Goal: Transaction & Acquisition: Obtain resource

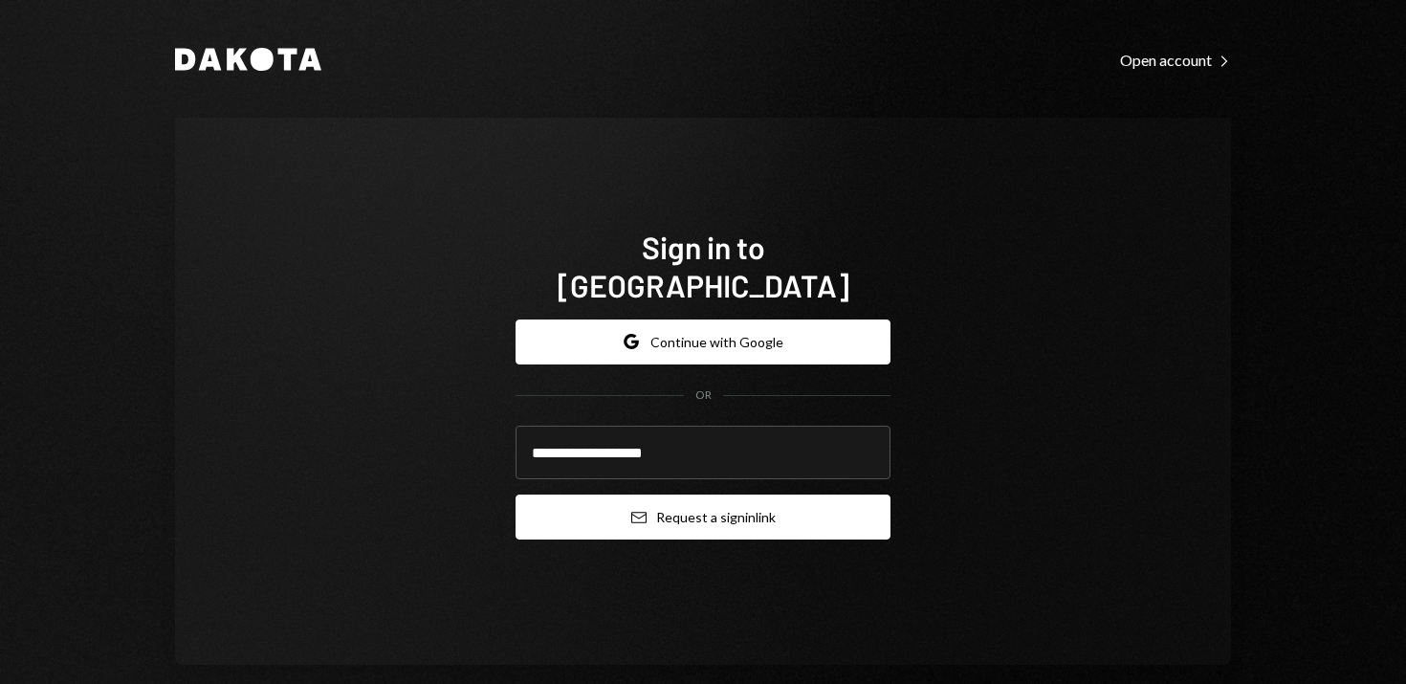
type input "**********"
click at [776, 495] on button "Email Request a sign in link" at bounding box center [703, 517] width 375 height 45
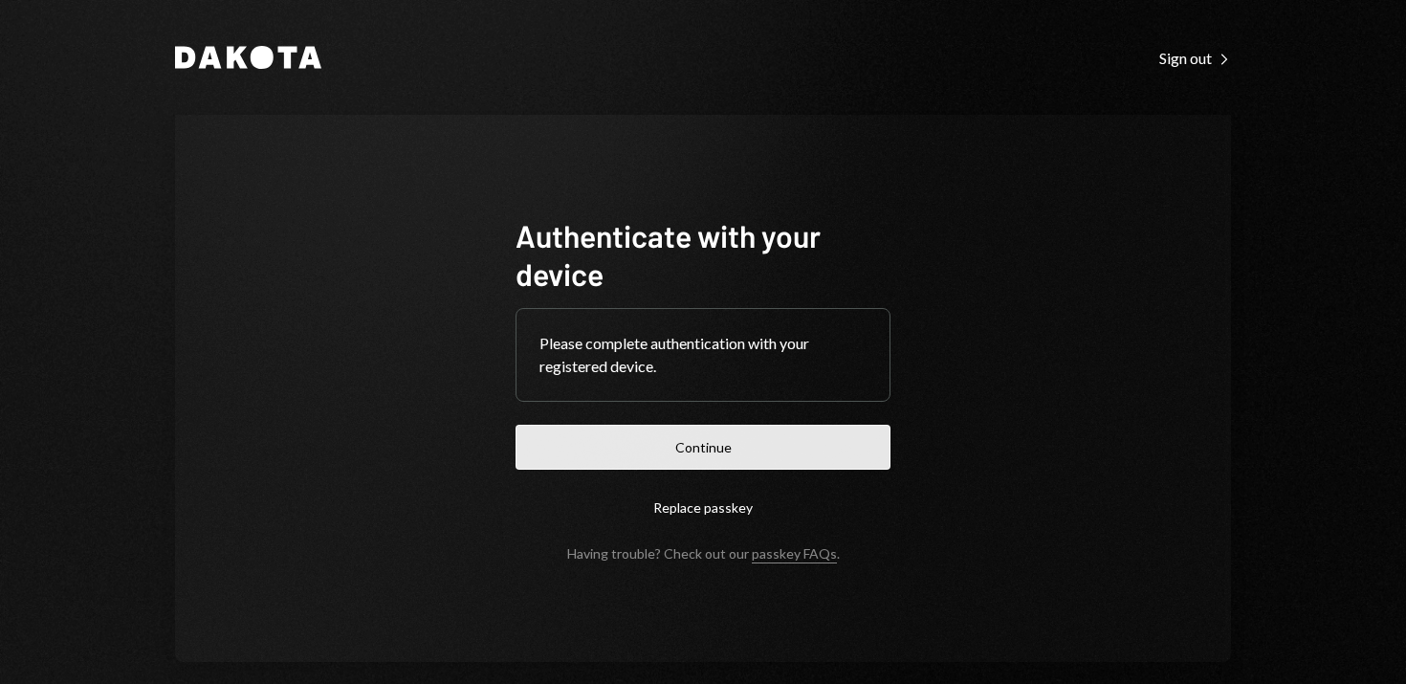
click at [716, 443] on button "Continue" at bounding box center [703, 447] width 375 height 45
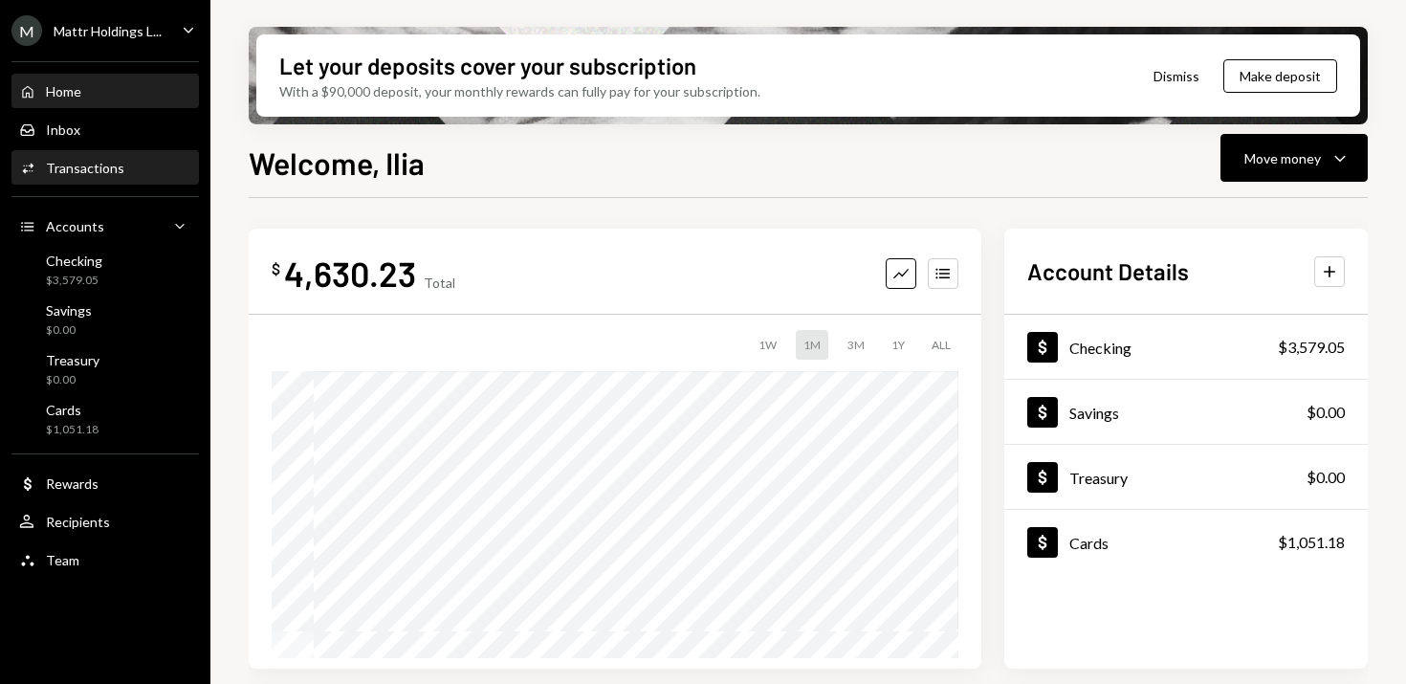
click at [77, 170] on div "Transactions" at bounding box center [85, 168] width 78 height 16
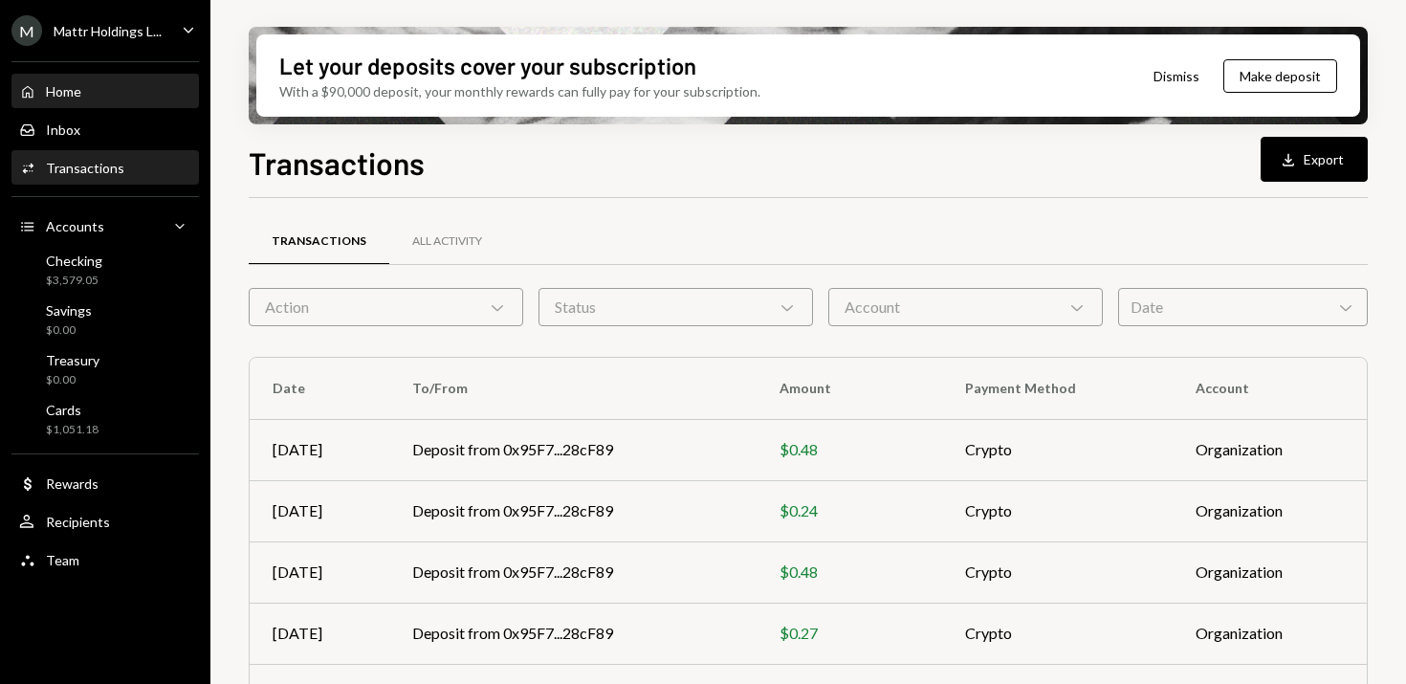
click at [93, 91] on div "Home Home" at bounding box center [105, 91] width 172 height 17
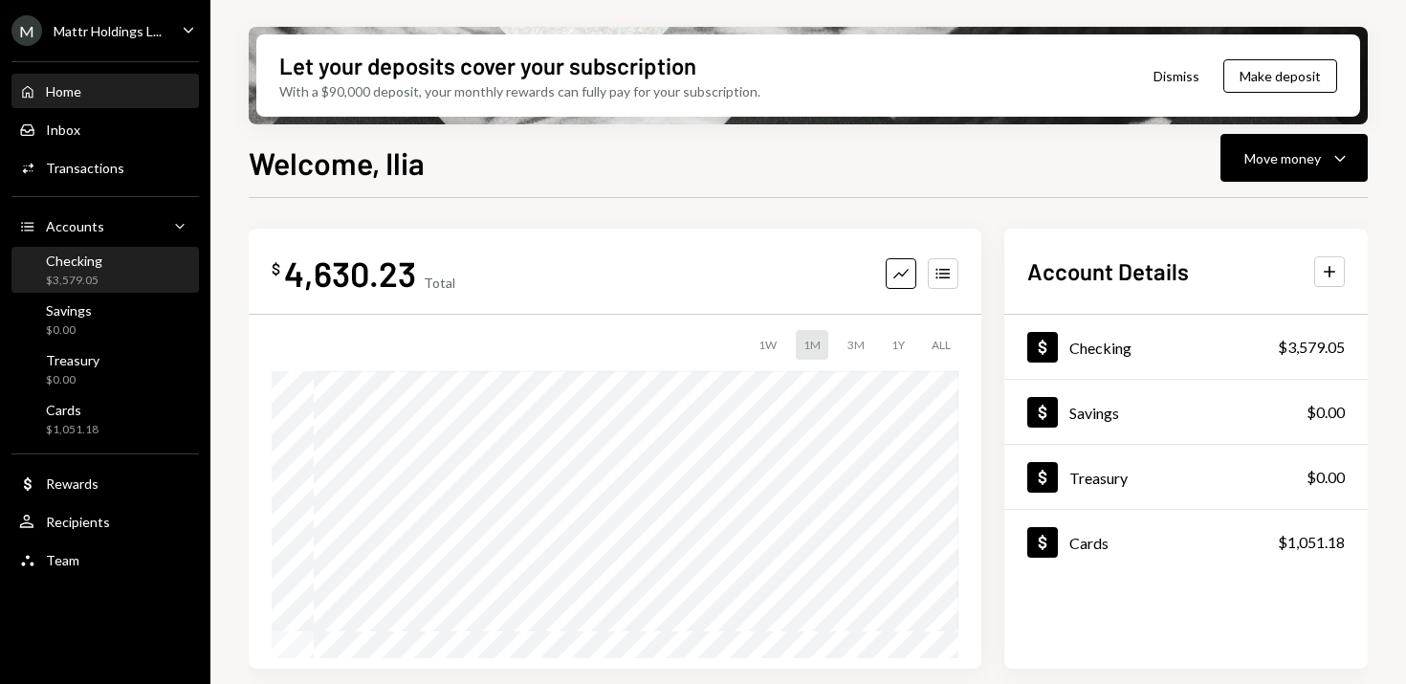
click at [103, 263] on div "Checking $3,579.05" at bounding box center [105, 271] width 172 height 36
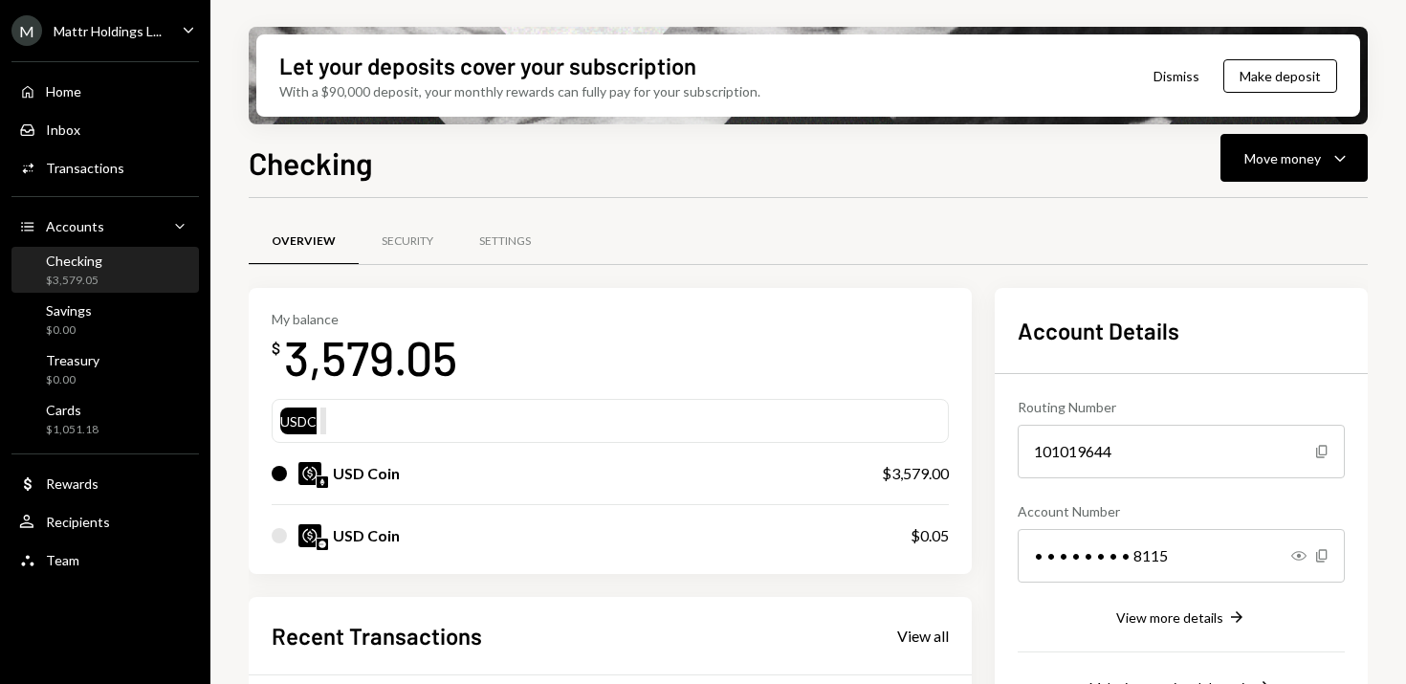
scroll to position [374, 0]
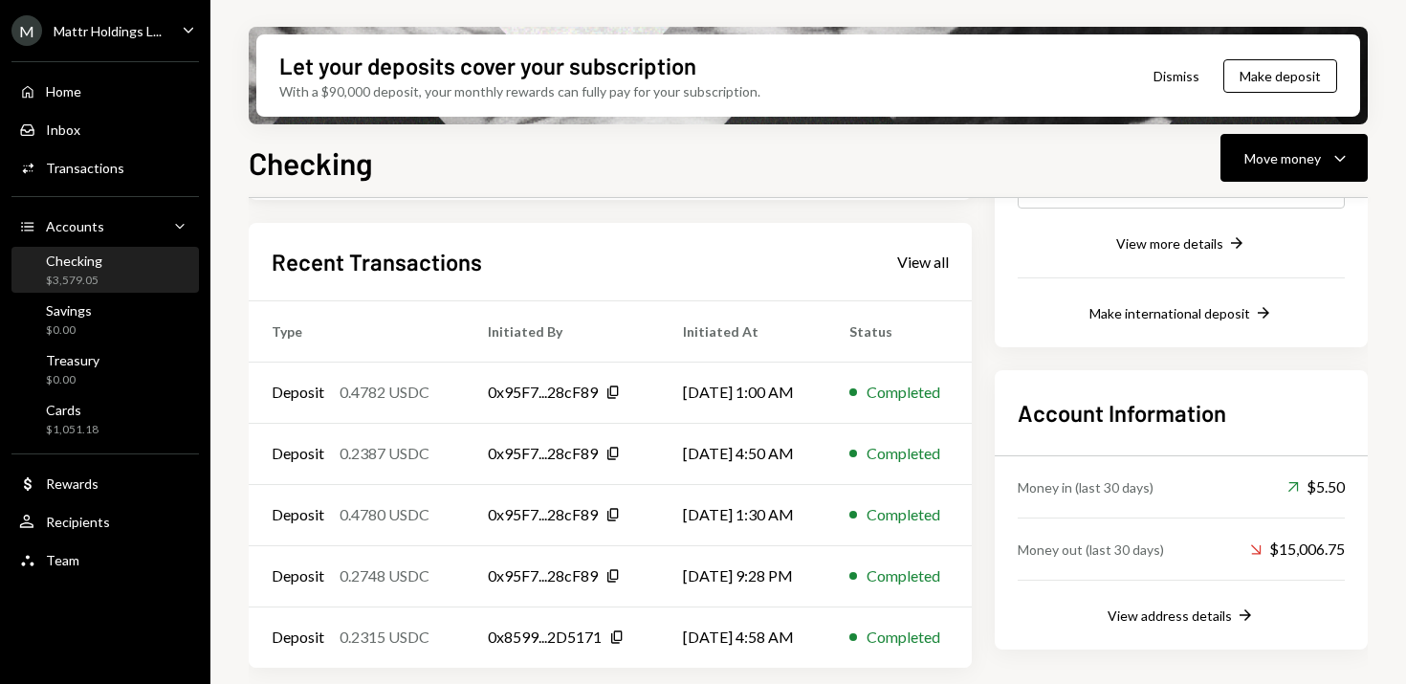
click at [1172, 75] on button "Dismiss" at bounding box center [1177, 76] width 94 height 45
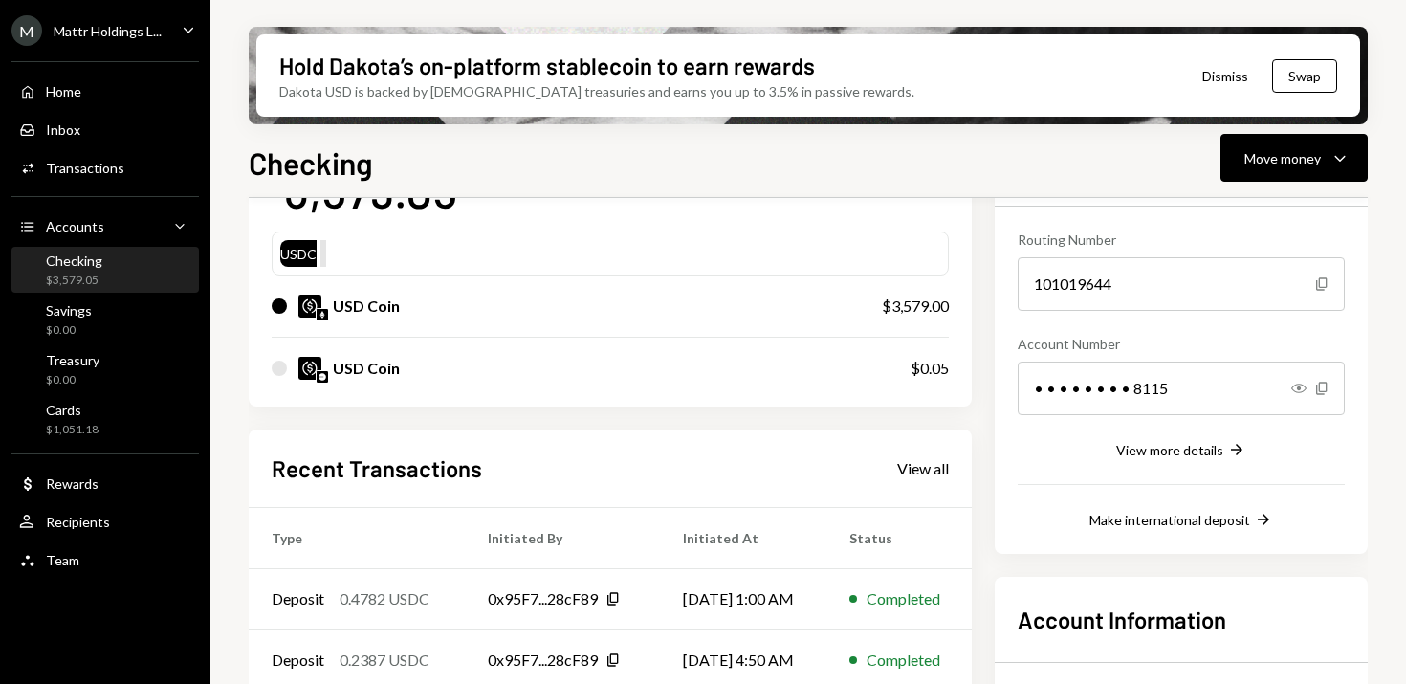
scroll to position [0, 0]
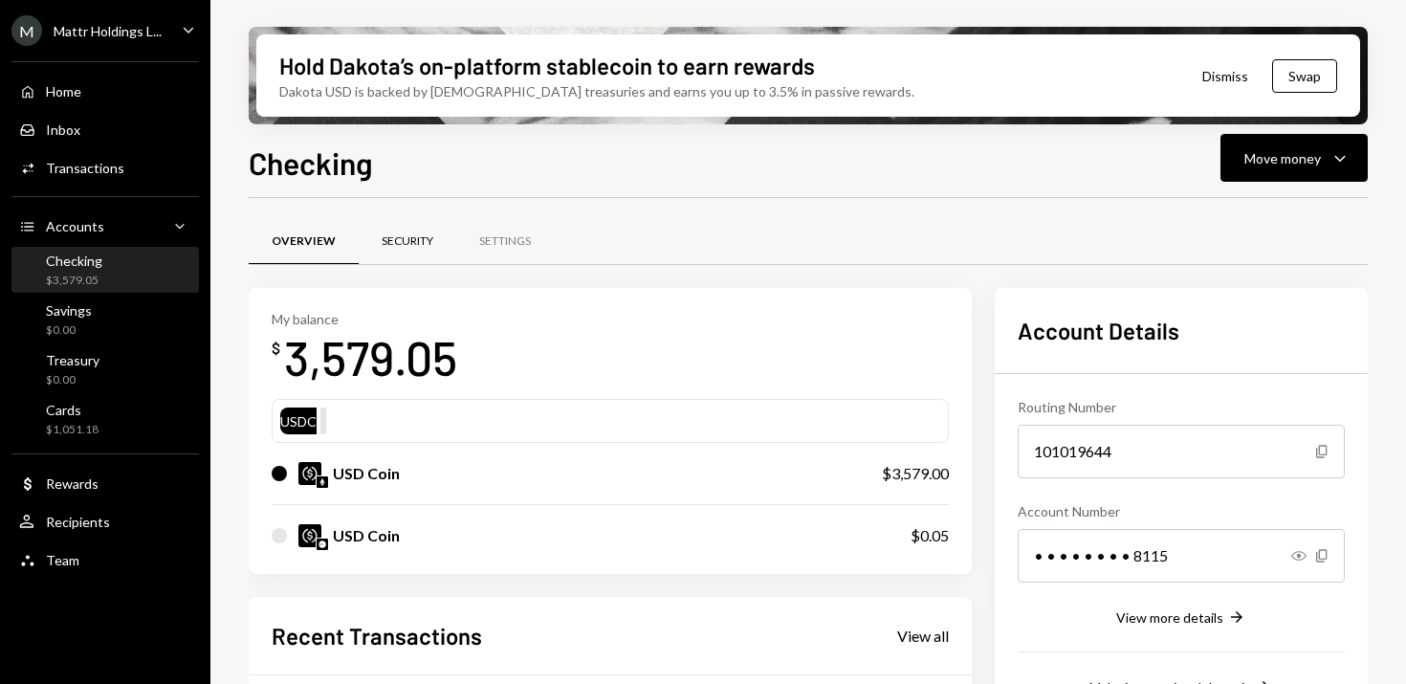
click at [410, 242] on div "Security" at bounding box center [408, 241] width 52 height 16
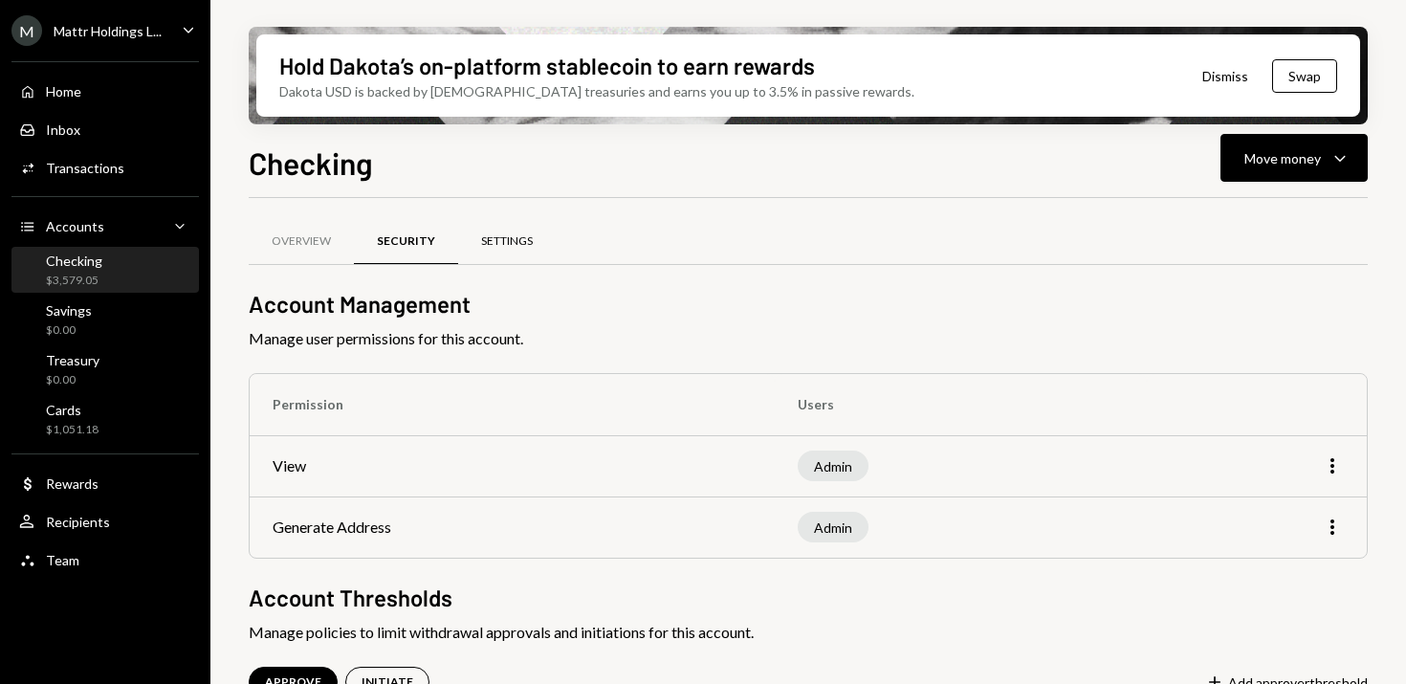
click at [510, 240] on div "Settings" at bounding box center [507, 241] width 52 height 16
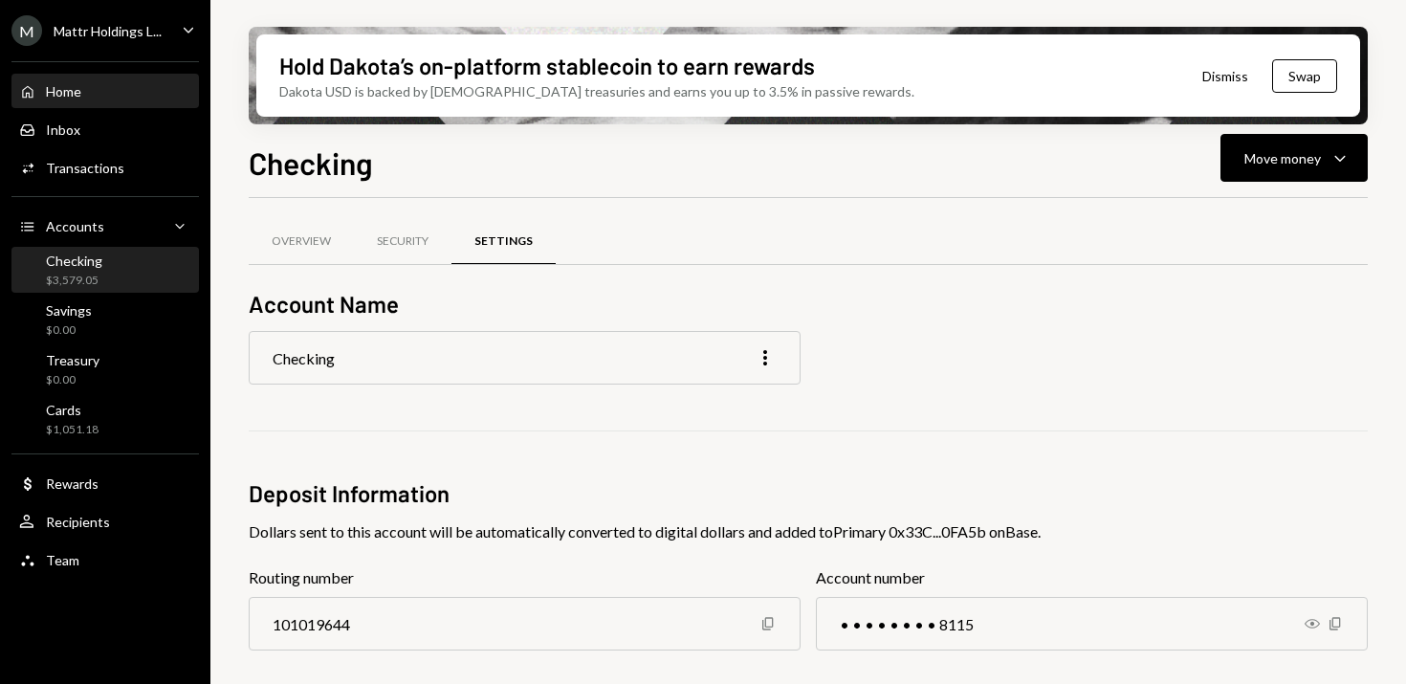
click at [62, 98] on div "Home" at bounding box center [63, 91] width 35 height 16
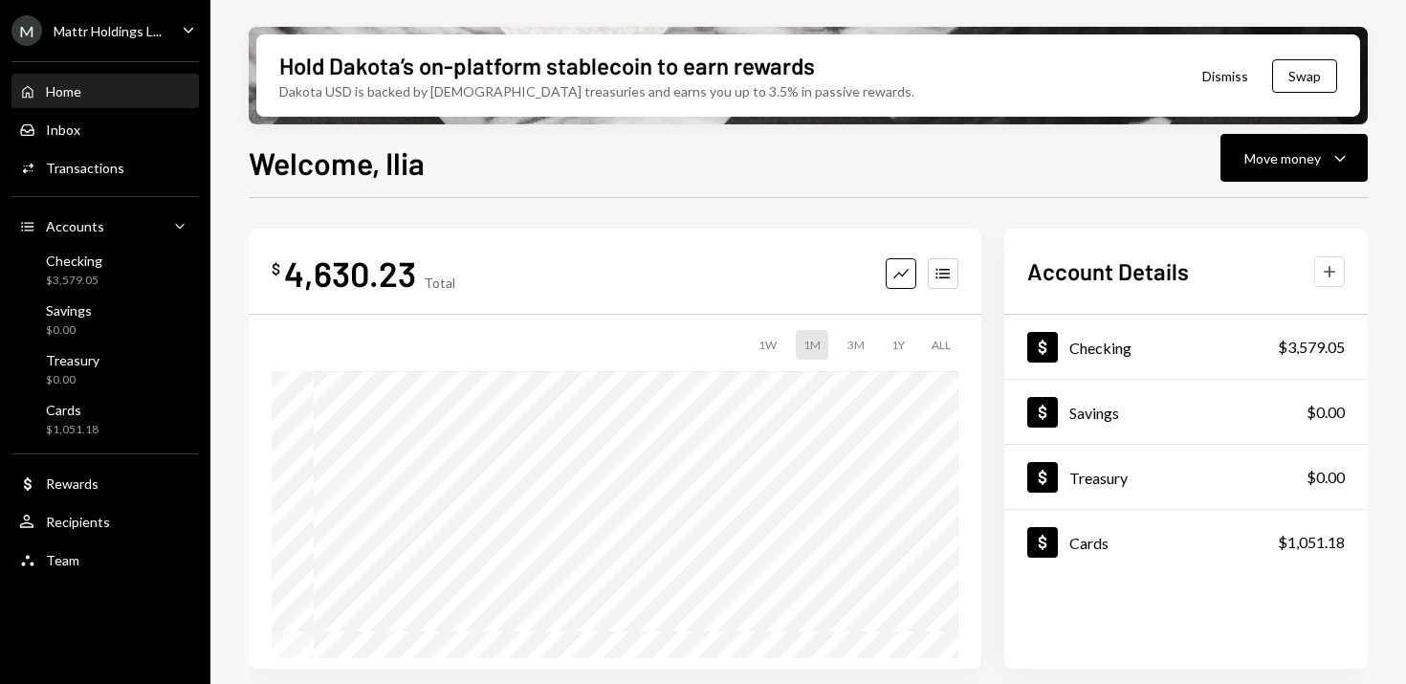
click at [1332, 272] on icon "Plus" at bounding box center [1329, 271] width 19 height 19
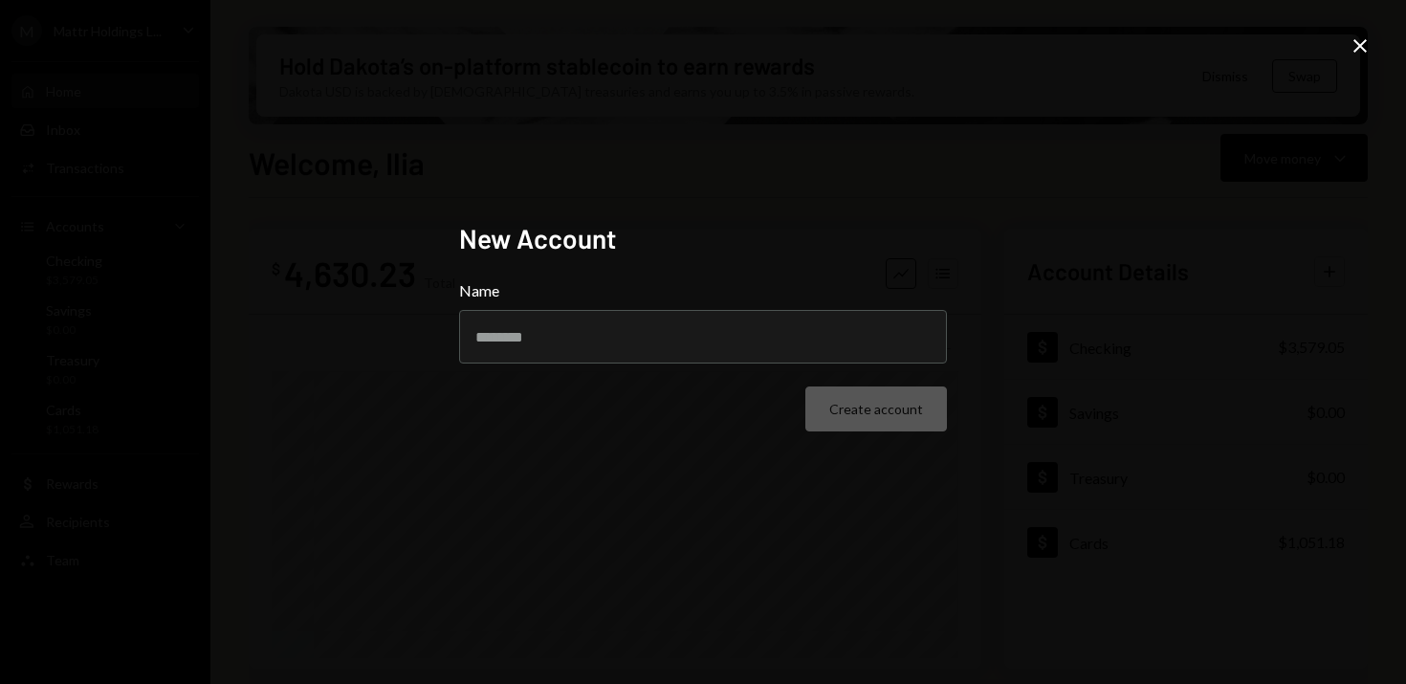
click at [1361, 42] on icon "Close" at bounding box center [1360, 45] width 23 height 23
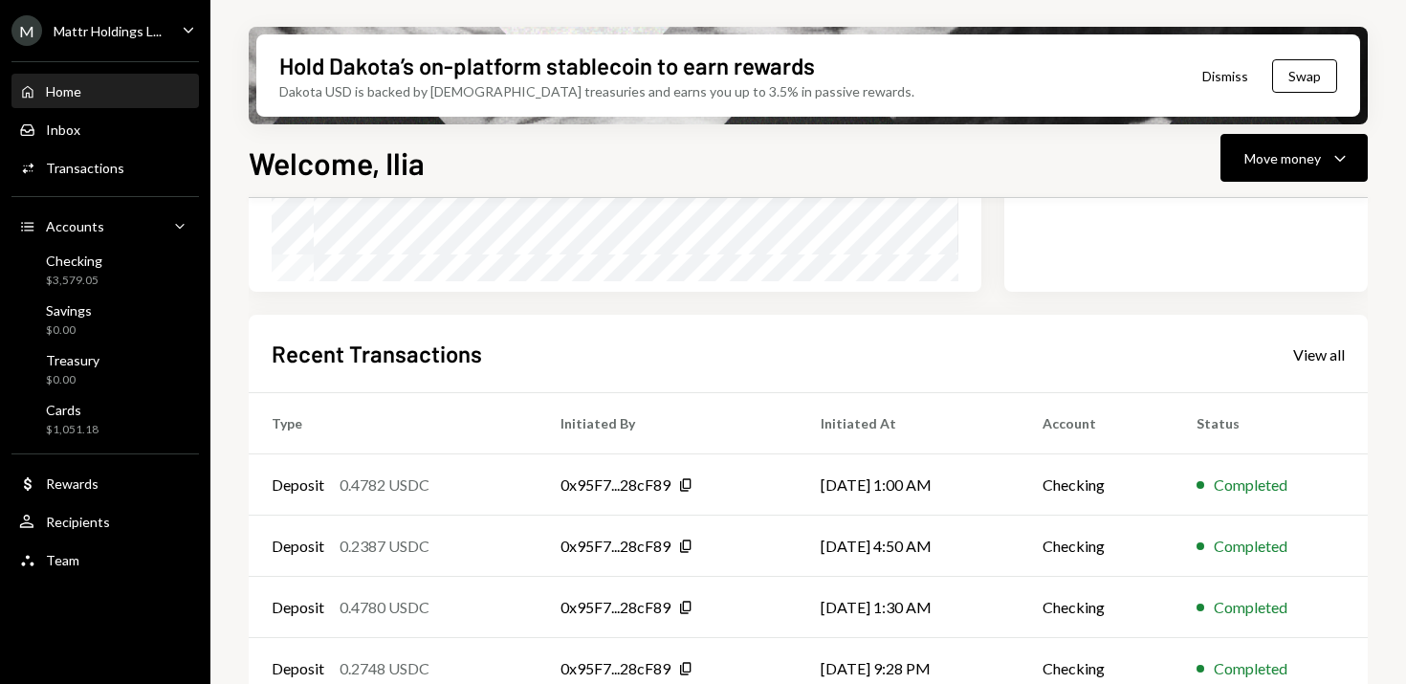
scroll to position [469, 0]
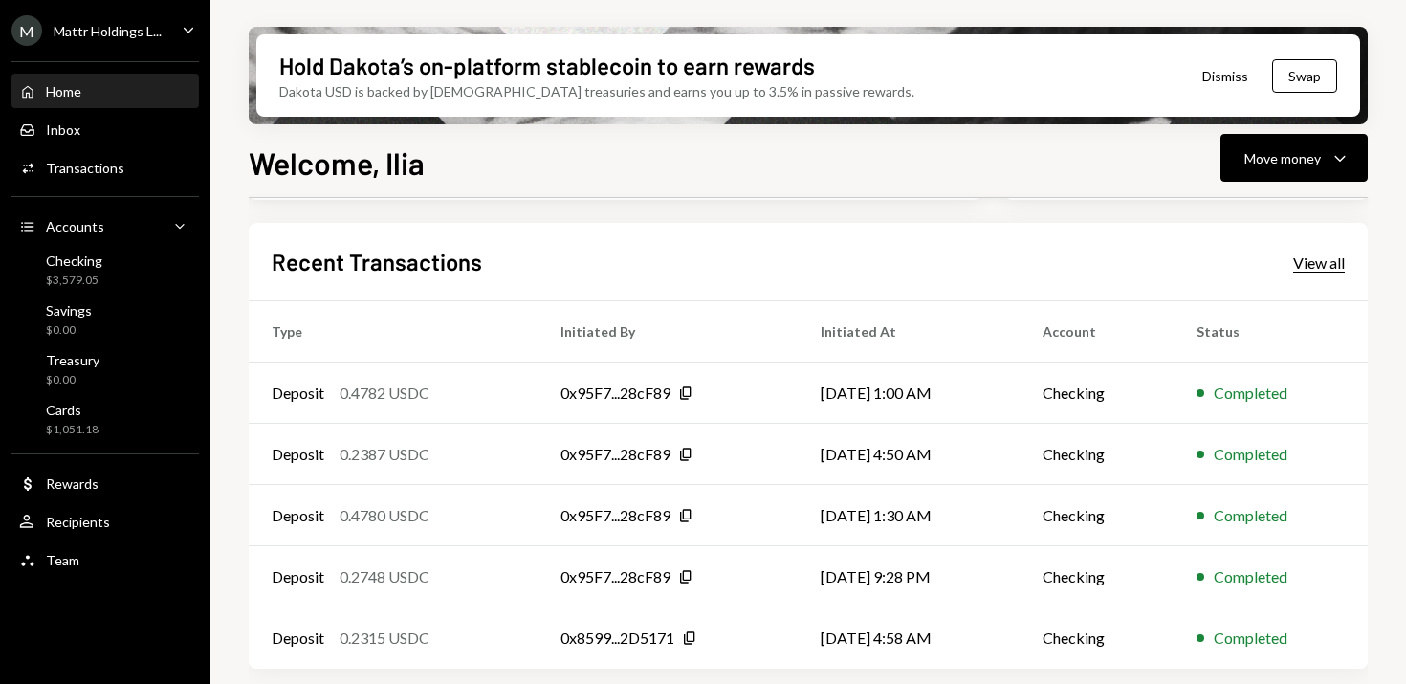
click at [1323, 259] on div "View all" at bounding box center [1319, 262] width 52 height 19
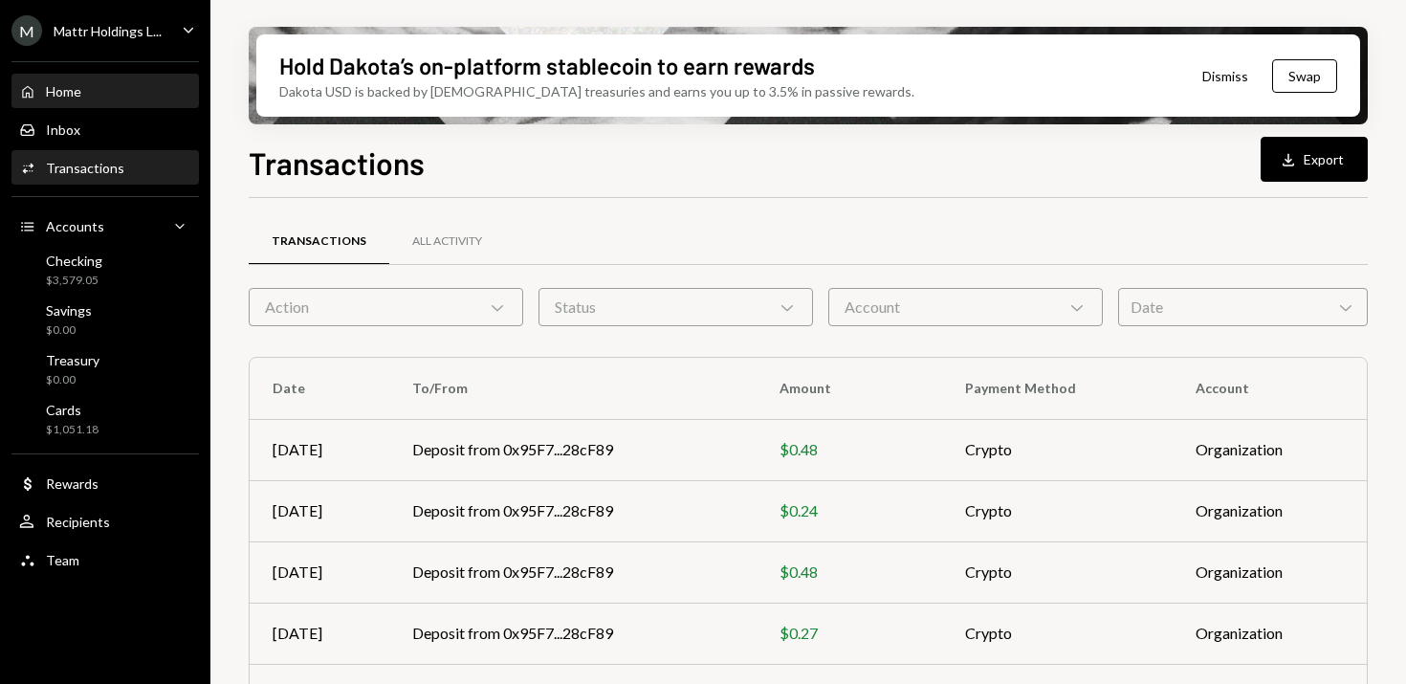
click at [127, 80] on div "Home Home" at bounding box center [105, 92] width 172 height 33
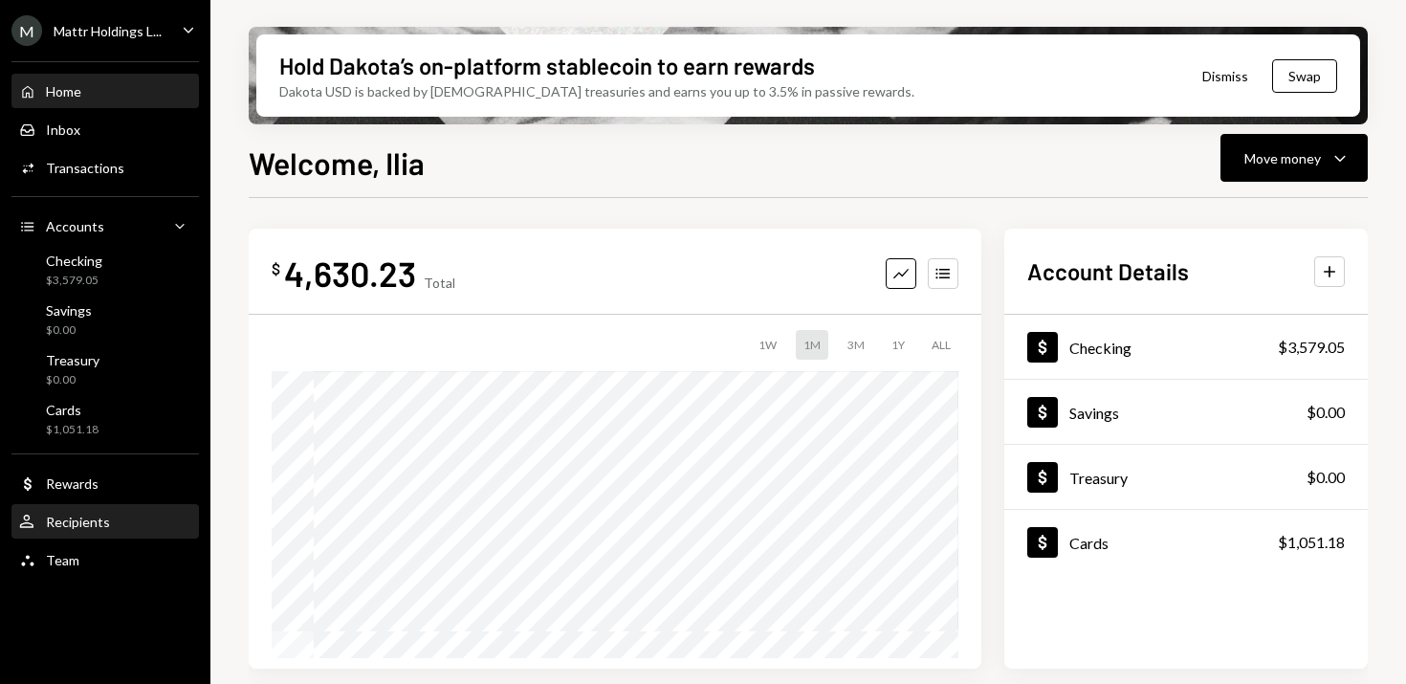
click at [77, 509] on div "User Recipients" at bounding box center [105, 522] width 172 height 33
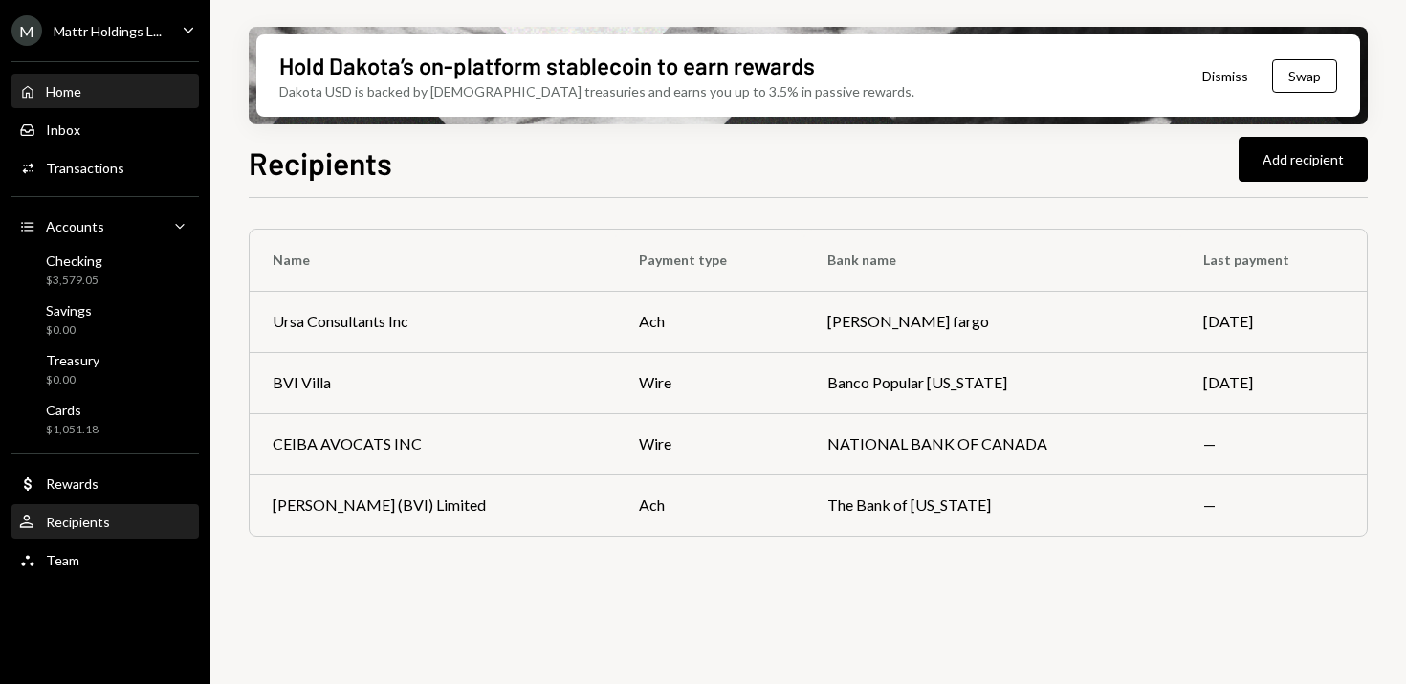
click at [72, 85] on div "Home" at bounding box center [63, 91] width 35 height 16
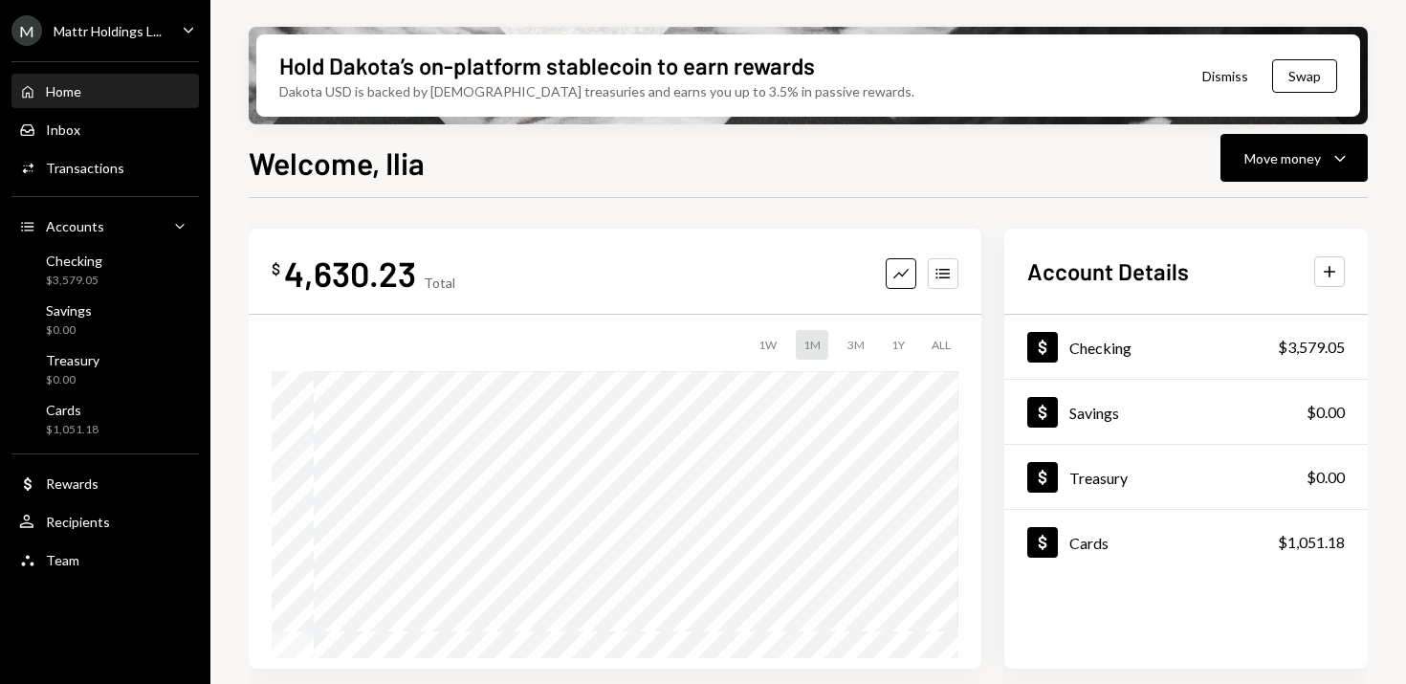
click at [187, 36] on icon "Caret Down" at bounding box center [188, 29] width 21 height 21
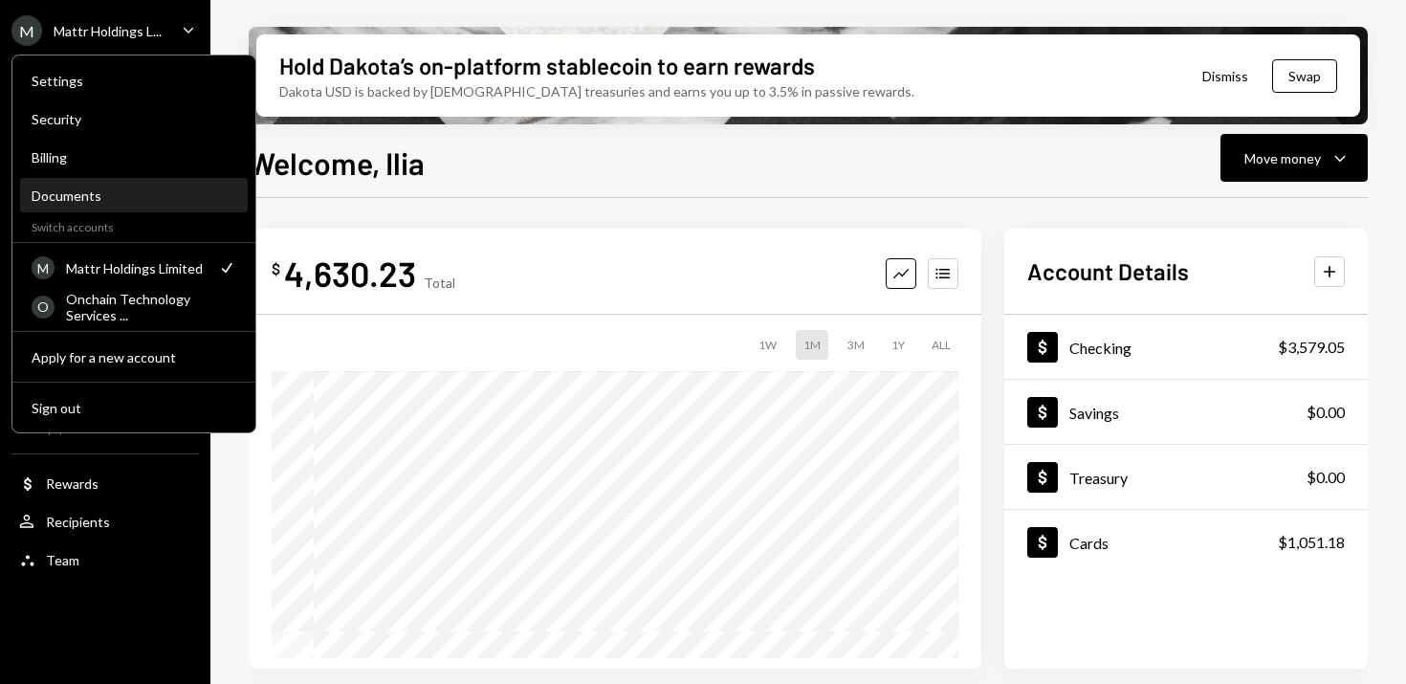
click at [69, 197] on div "Documents" at bounding box center [134, 195] width 205 height 16
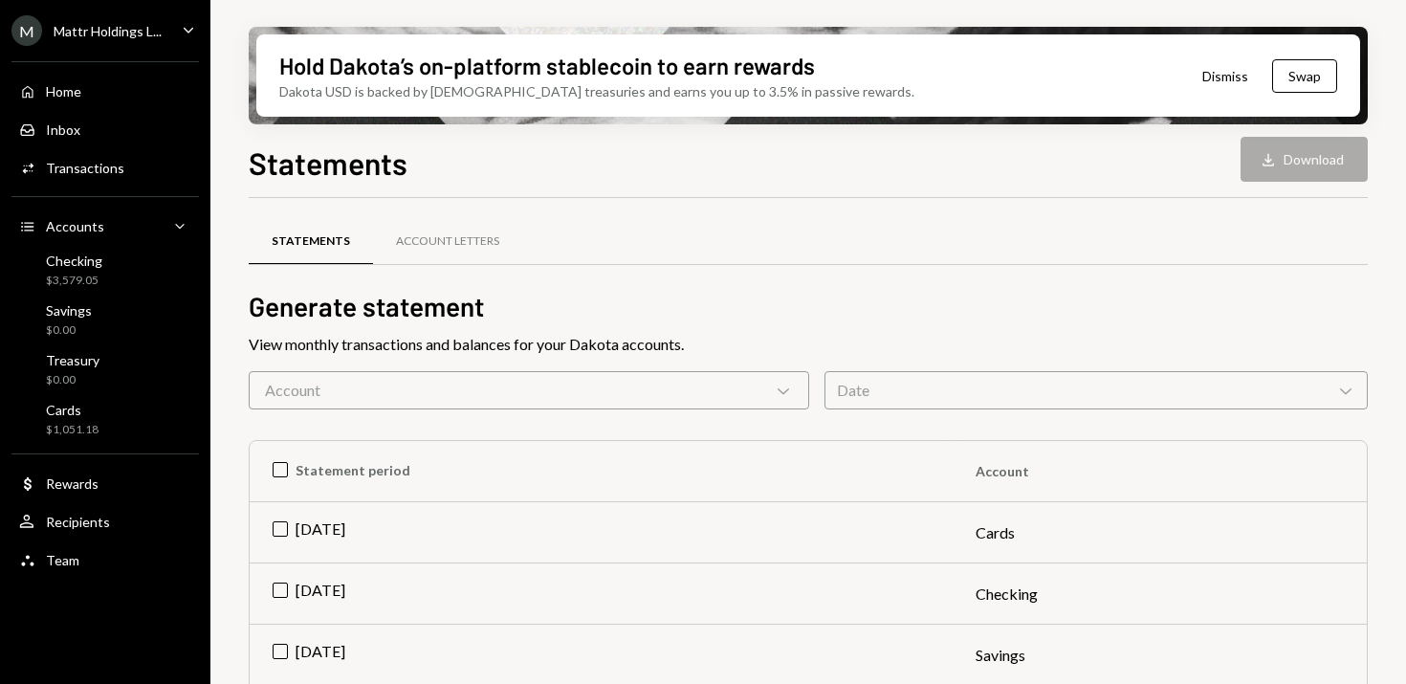
click at [473, 387] on div "Account Chevron Down" at bounding box center [529, 390] width 561 height 38
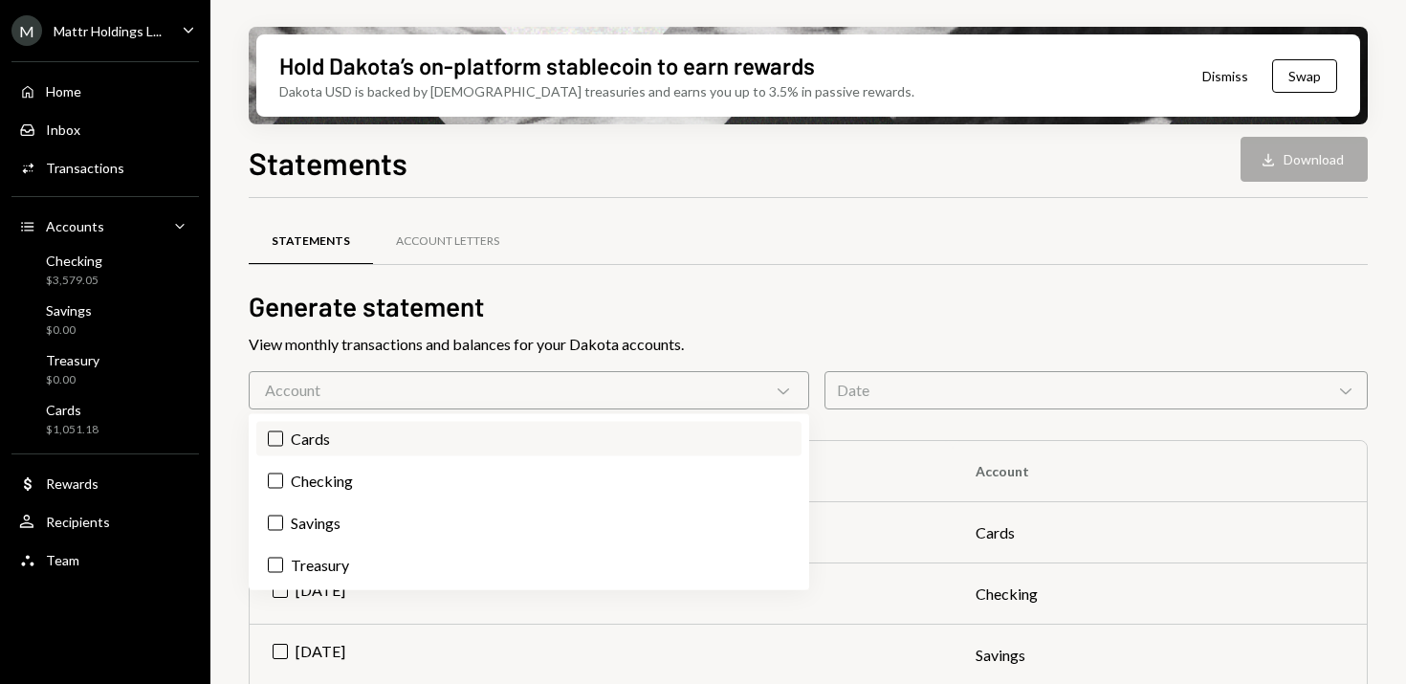
click at [282, 437] on button "Cards" at bounding box center [275, 438] width 15 height 15
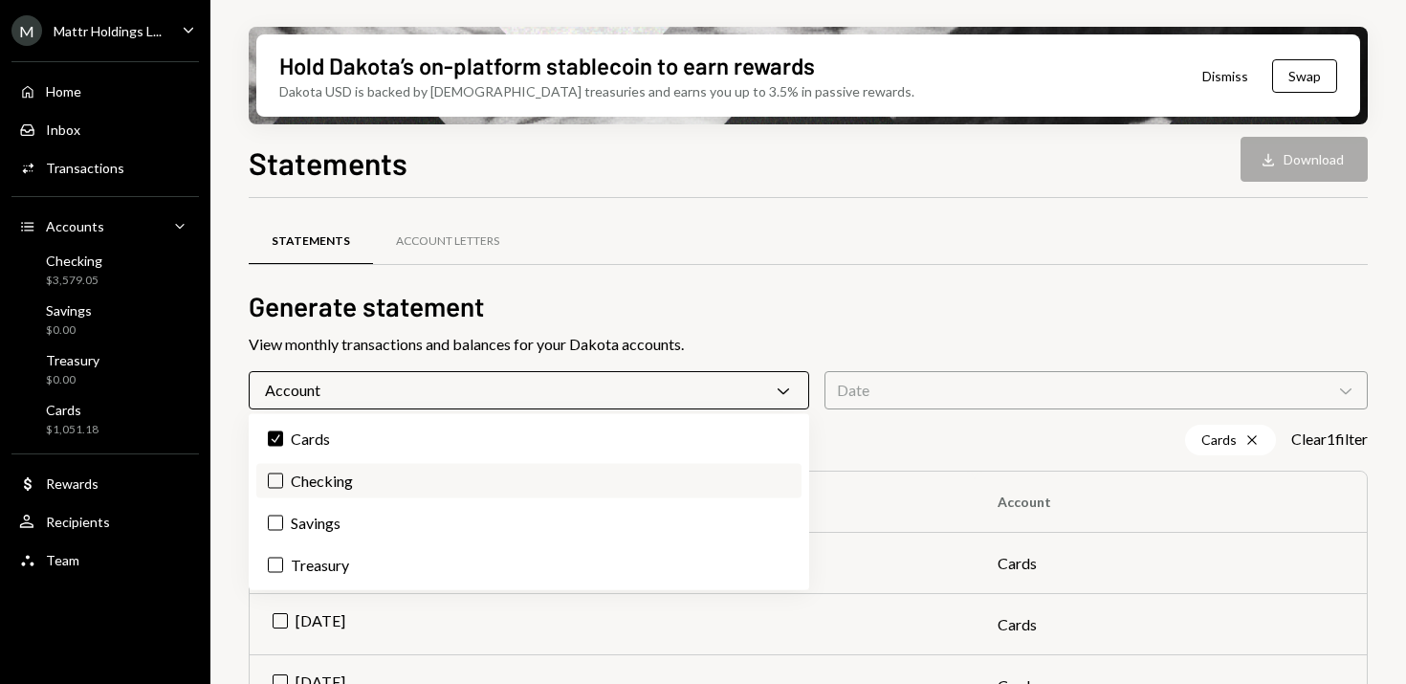
click at [275, 487] on button "Checking" at bounding box center [275, 480] width 15 height 15
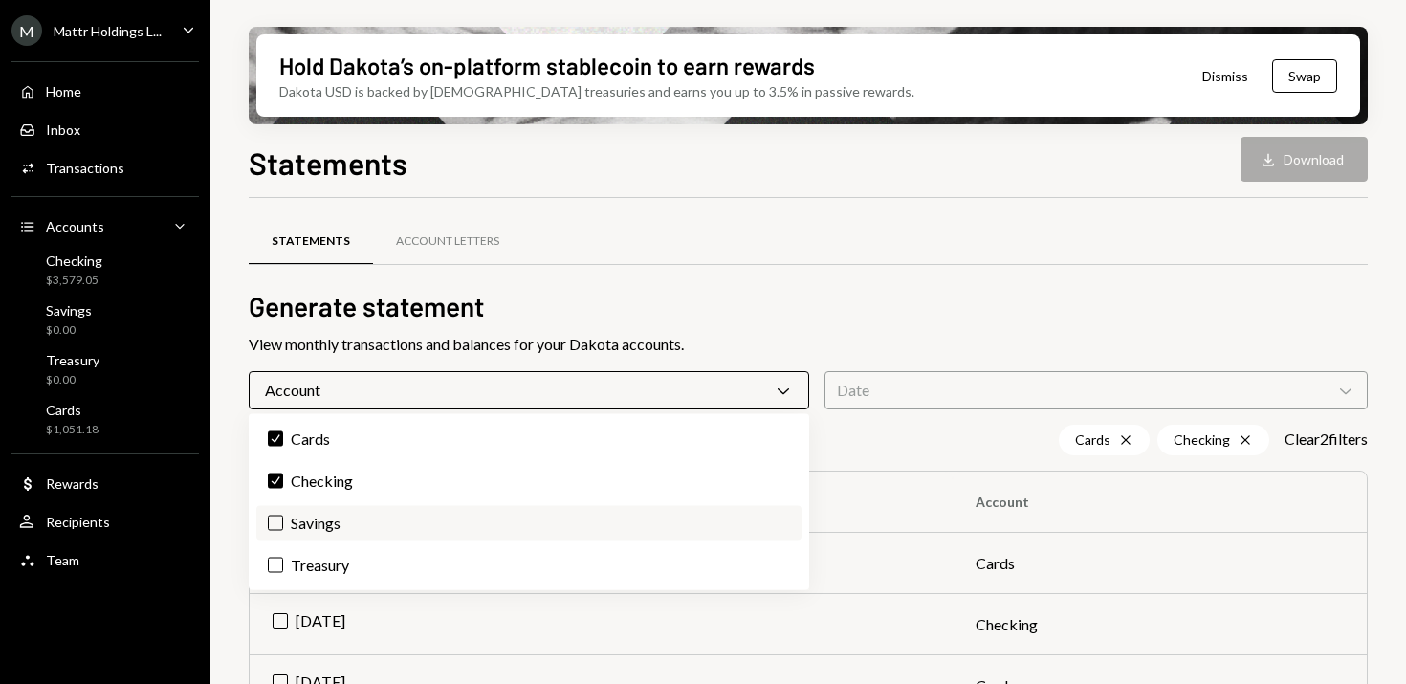
click at [276, 518] on button "Savings" at bounding box center [275, 523] width 15 height 15
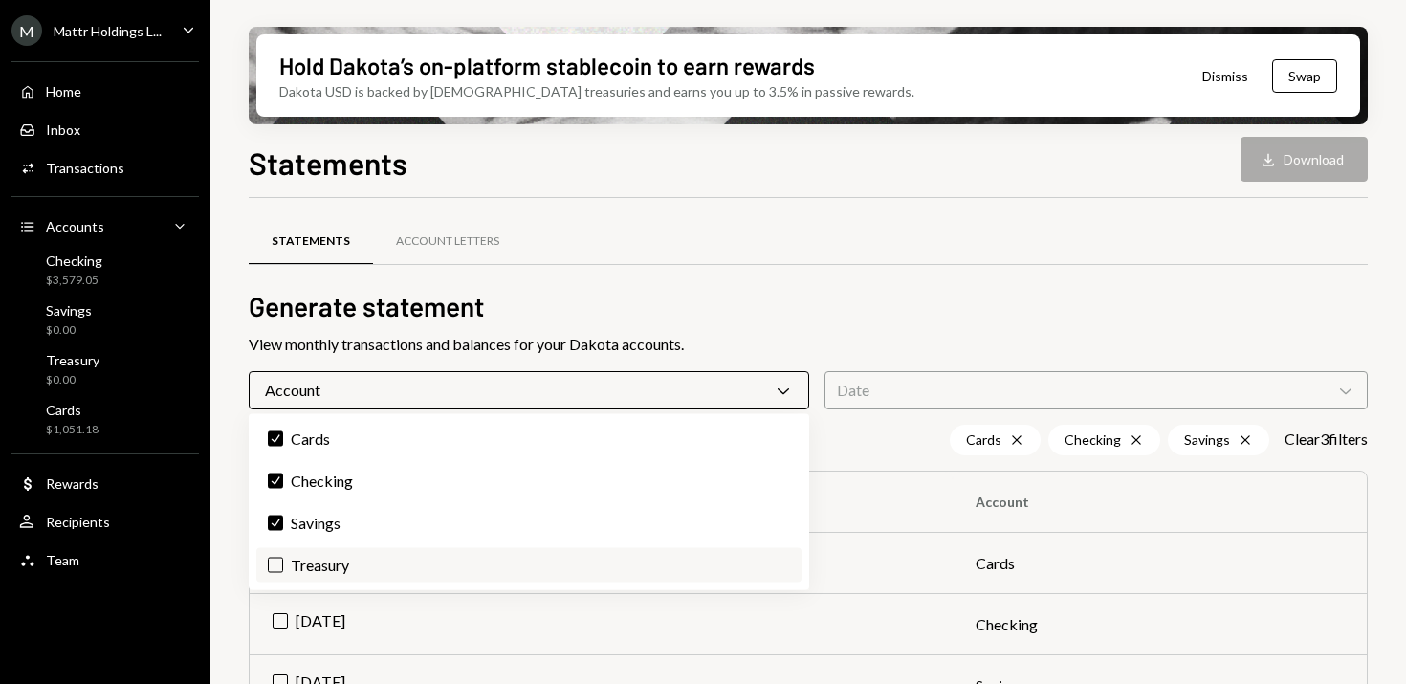
click at [276, 563] on button "Treasury" at bounding box center [275, 565] width 15 height 15
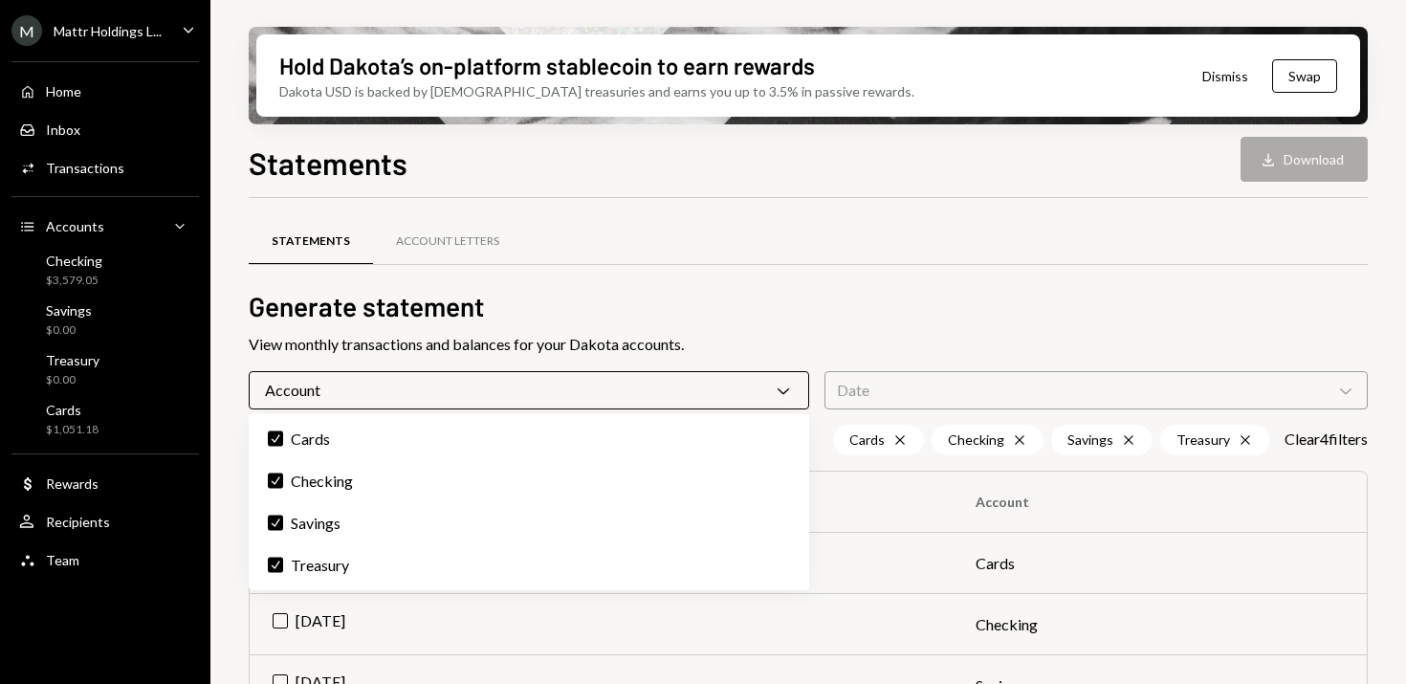
click at [697, 262] on div "Statements Account Letters" at bounding box center [808, 241] width 1119 height 49
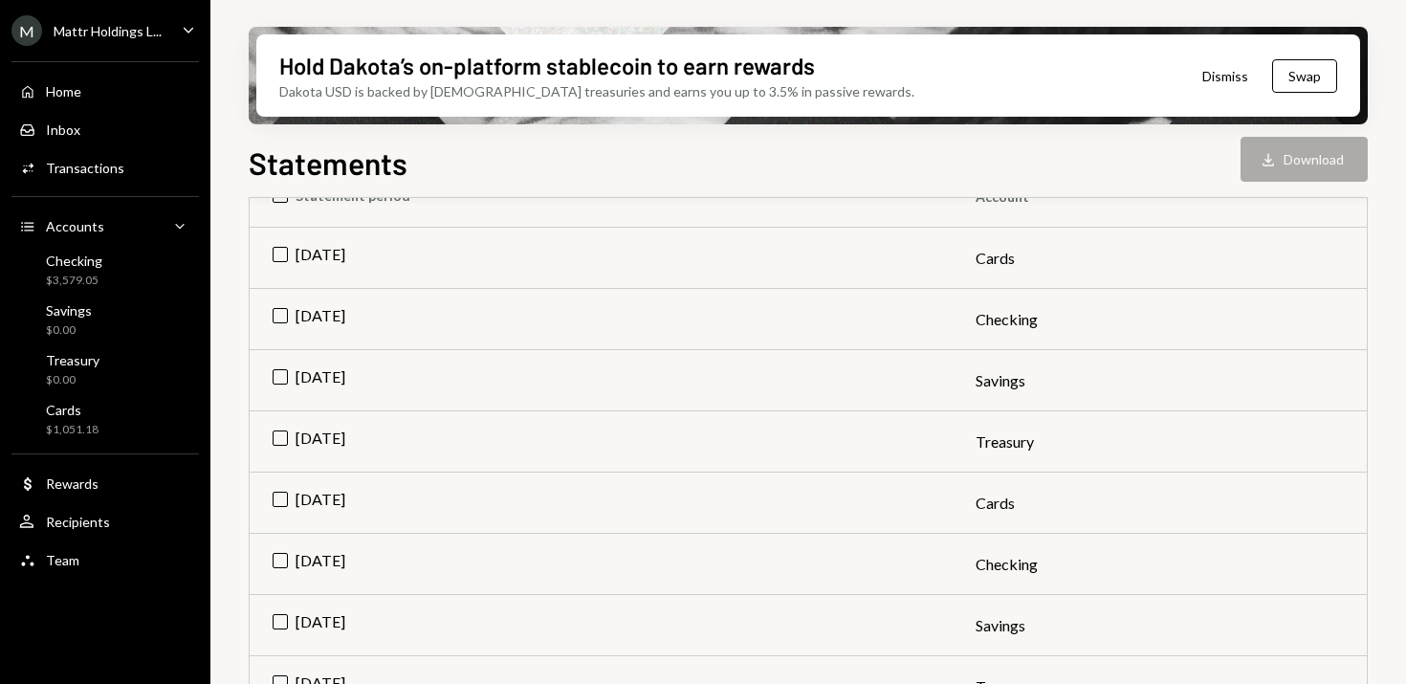
scroll to position [319, 0]
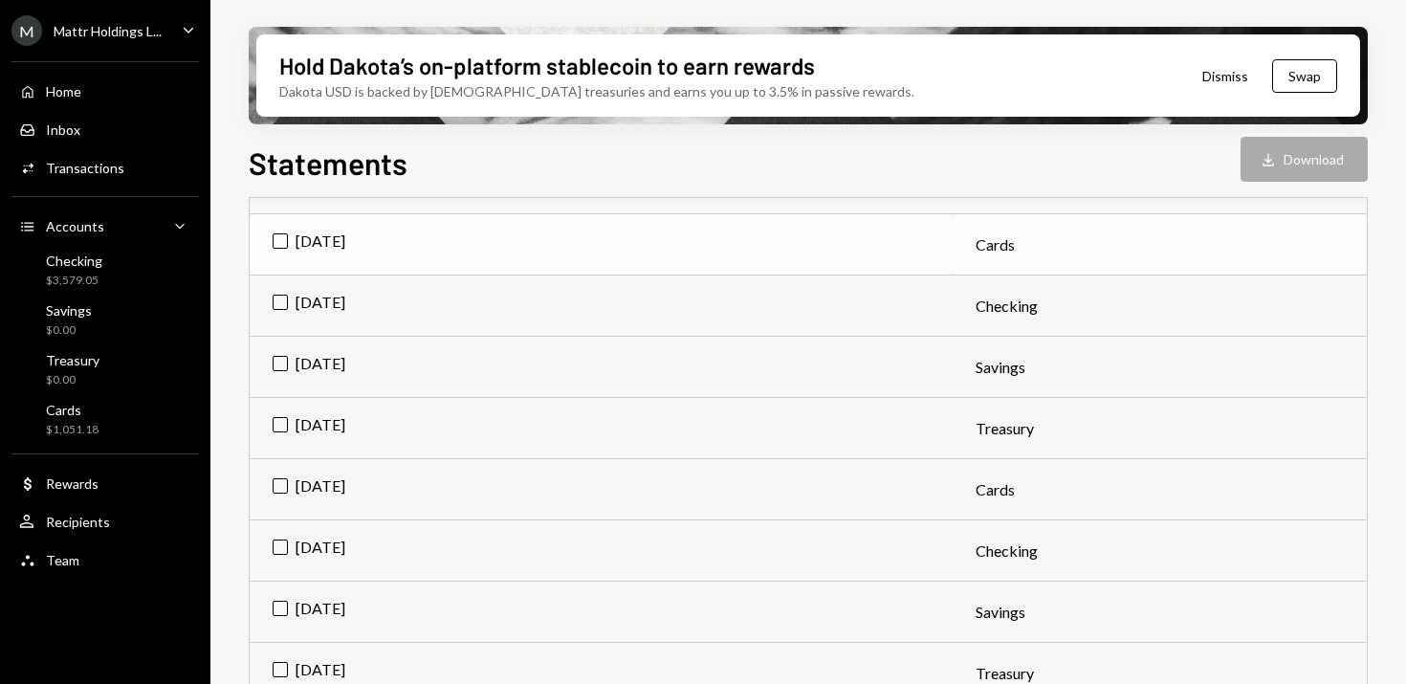
click at [278, 236] on td "[DATE]" at bounding box center [601, 244] width 703 height 61
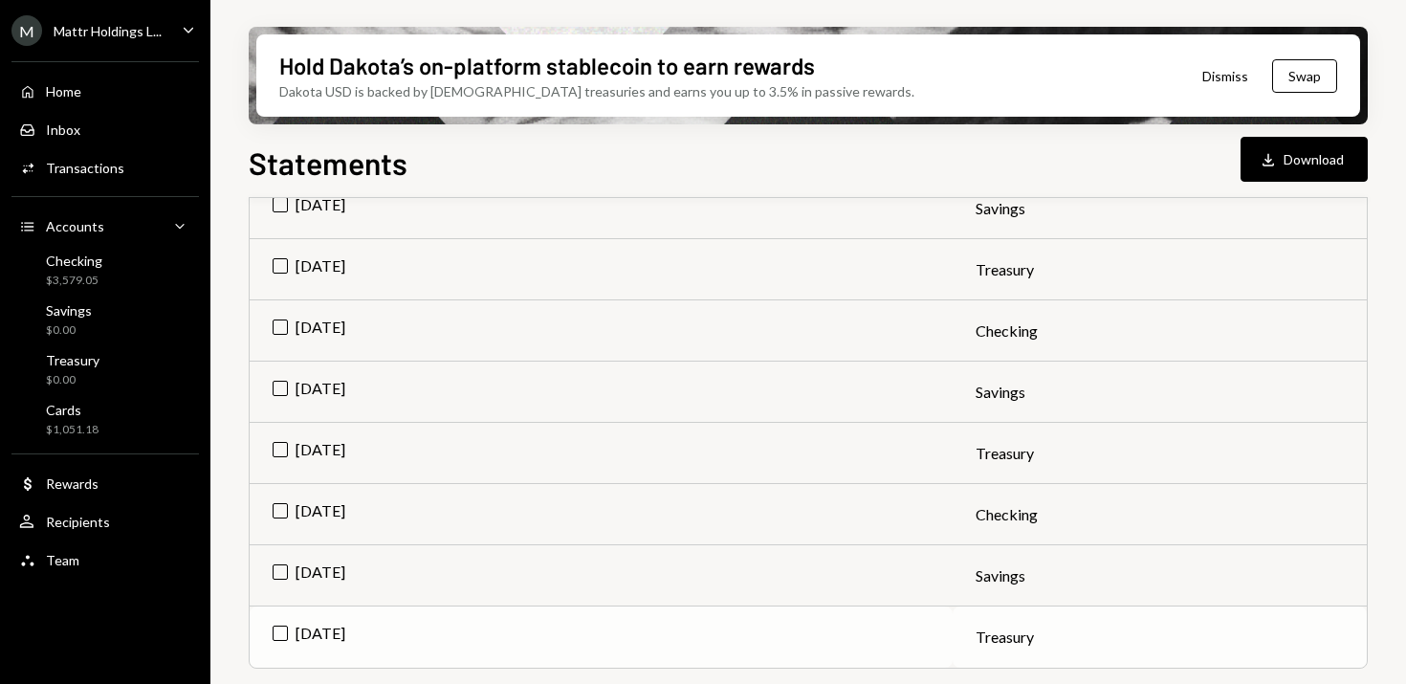
click at [281, 628] on td "Feb 2025" at bounding box center [601, 636] width 703 height 61
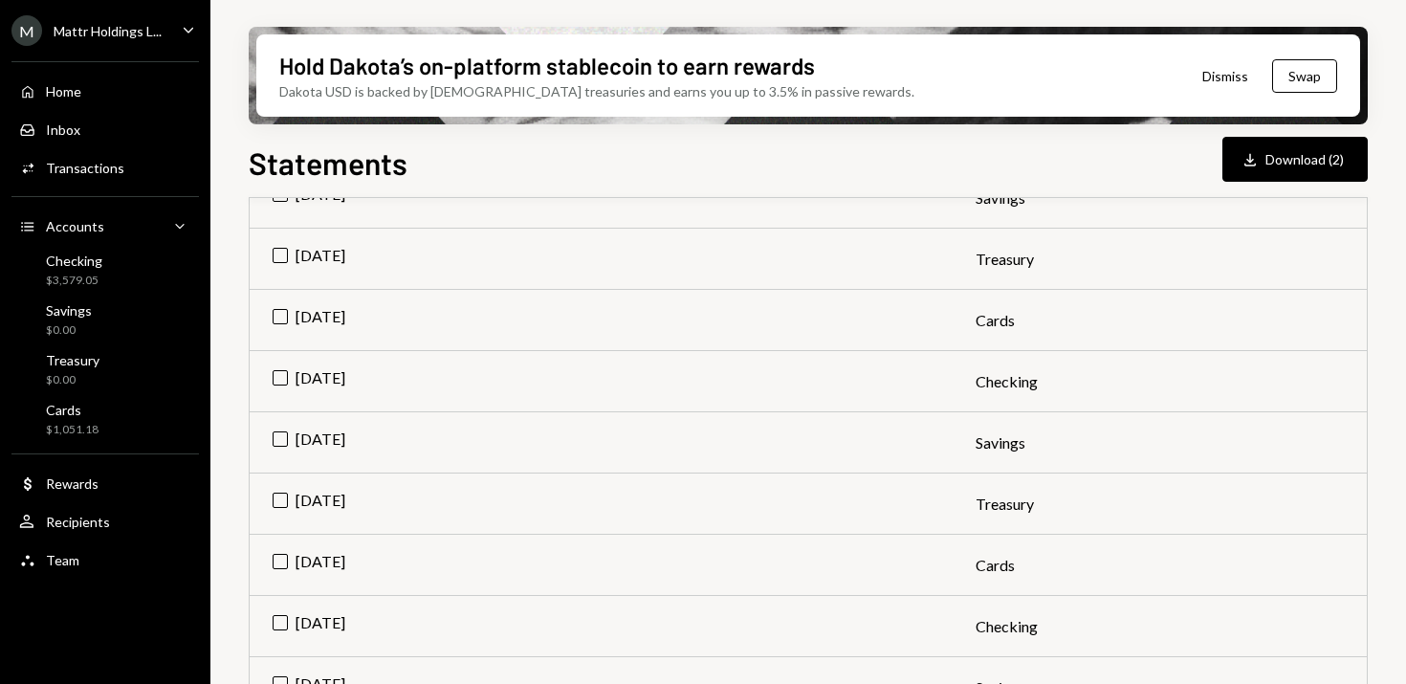
scroll to position [322, 0]
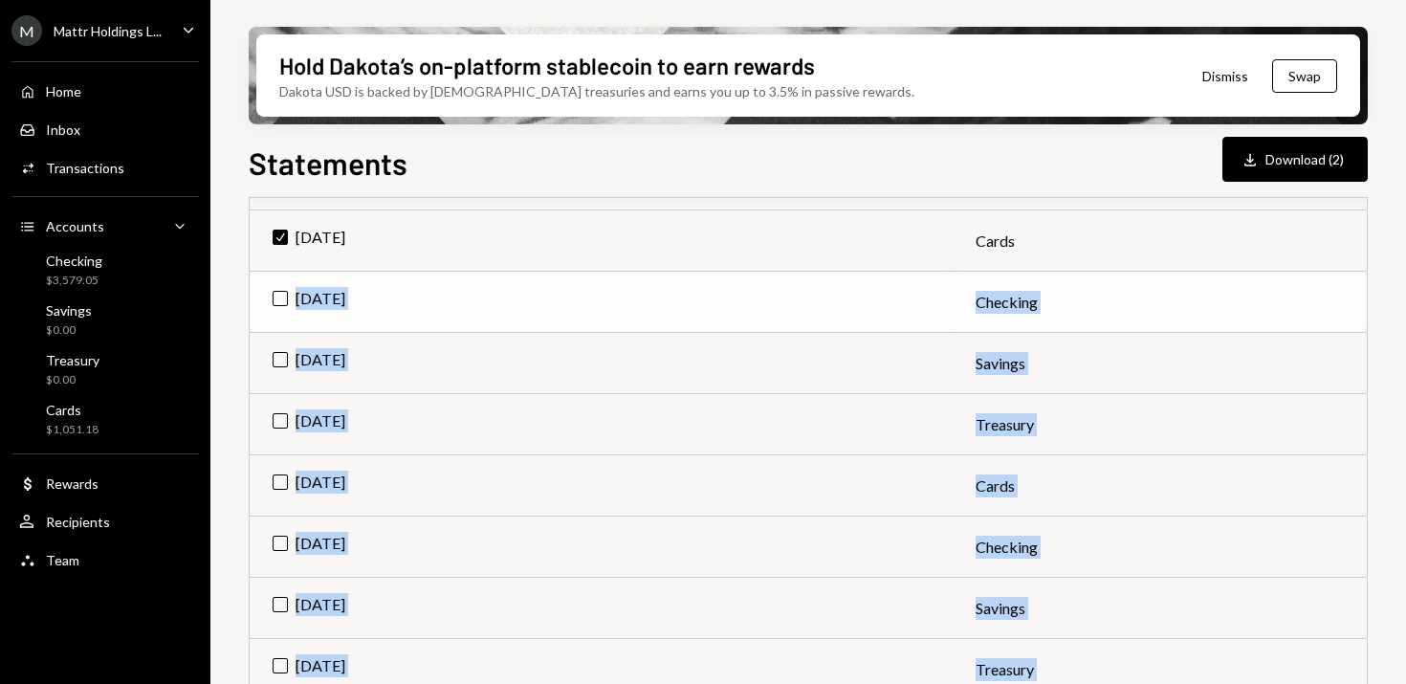
click at [281, 295] on td "[DATE]" at bounding box center [601, 302] width 703 height 61
click at [283, 408] on td "[DATE]" at bounding box center [601, 424] width 703 height 61
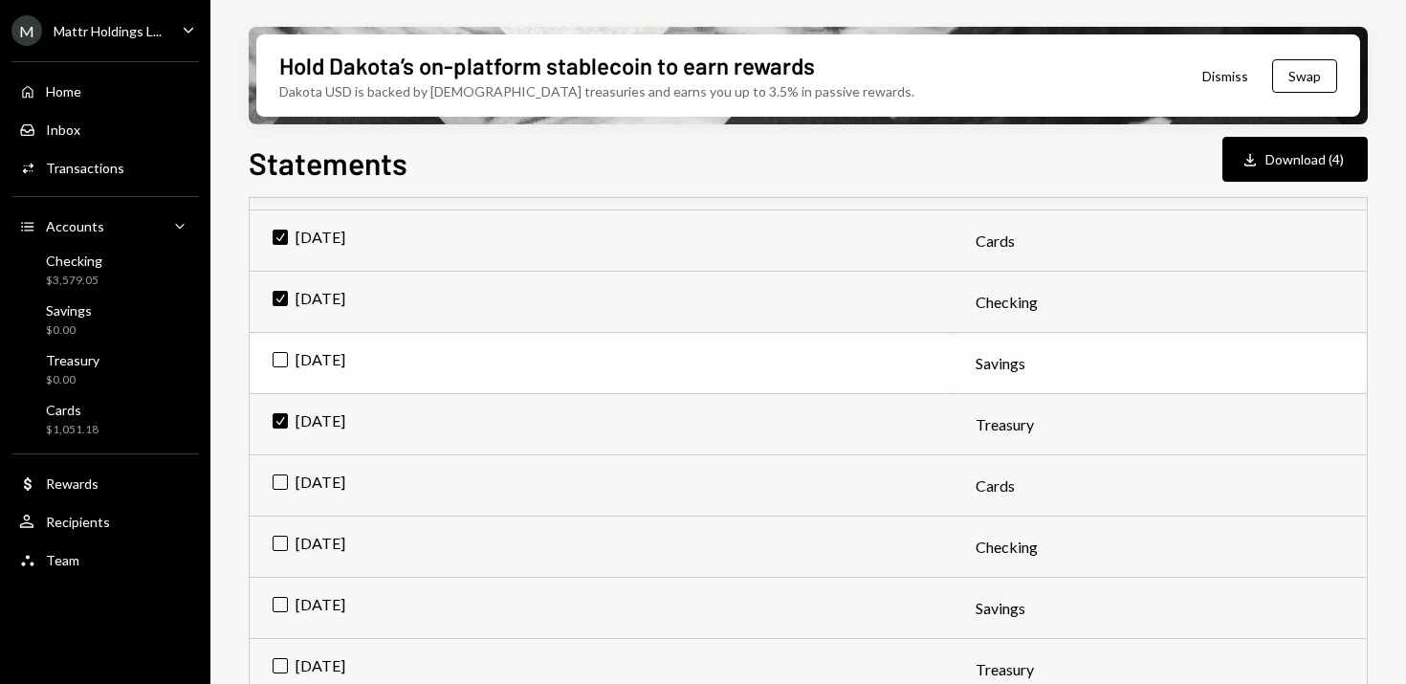
click at [283, 363] on td "[DATE]" at bounding box center [601, 363] width 703 height 61
click at [284, 475] on td "[DATE]" at bounding box center [601, 485] width 703 height 61
click at [286, 540] on td "[DATE]" at bounding box center [601, 547] width 703 height 61
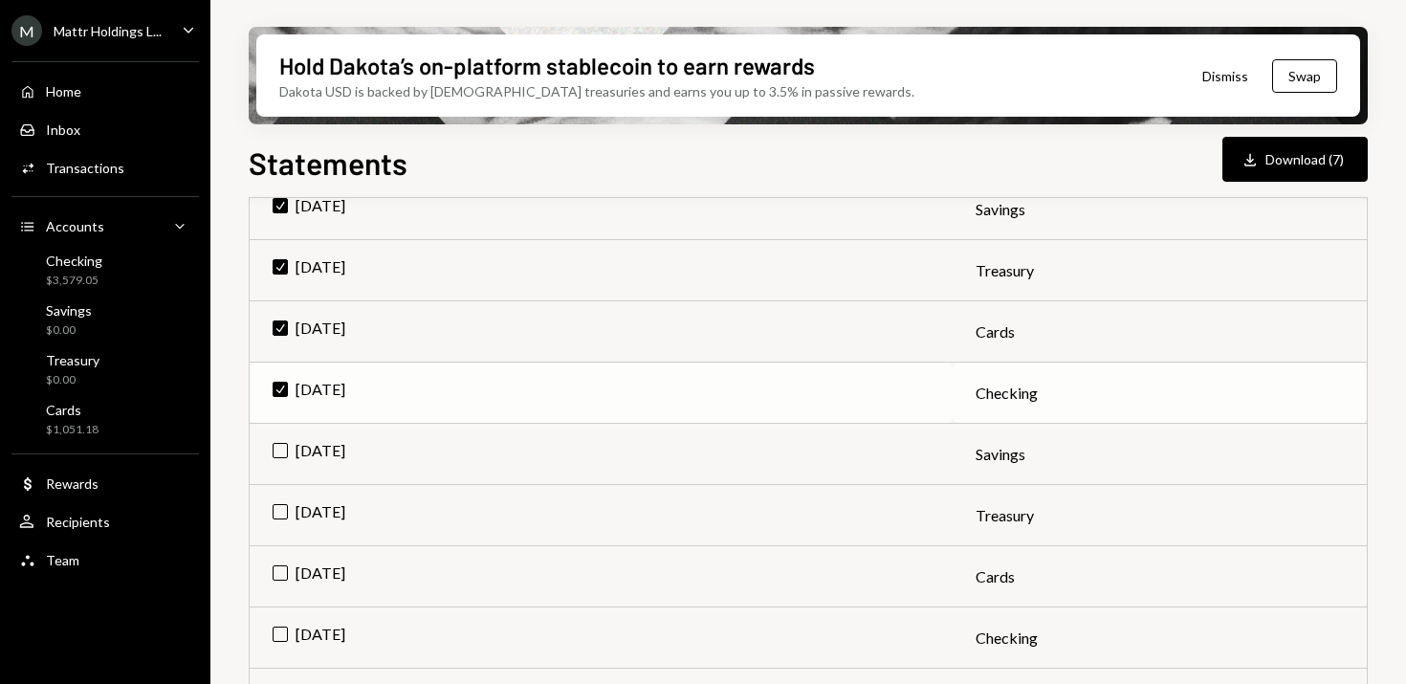
scroll to position [512, 0]
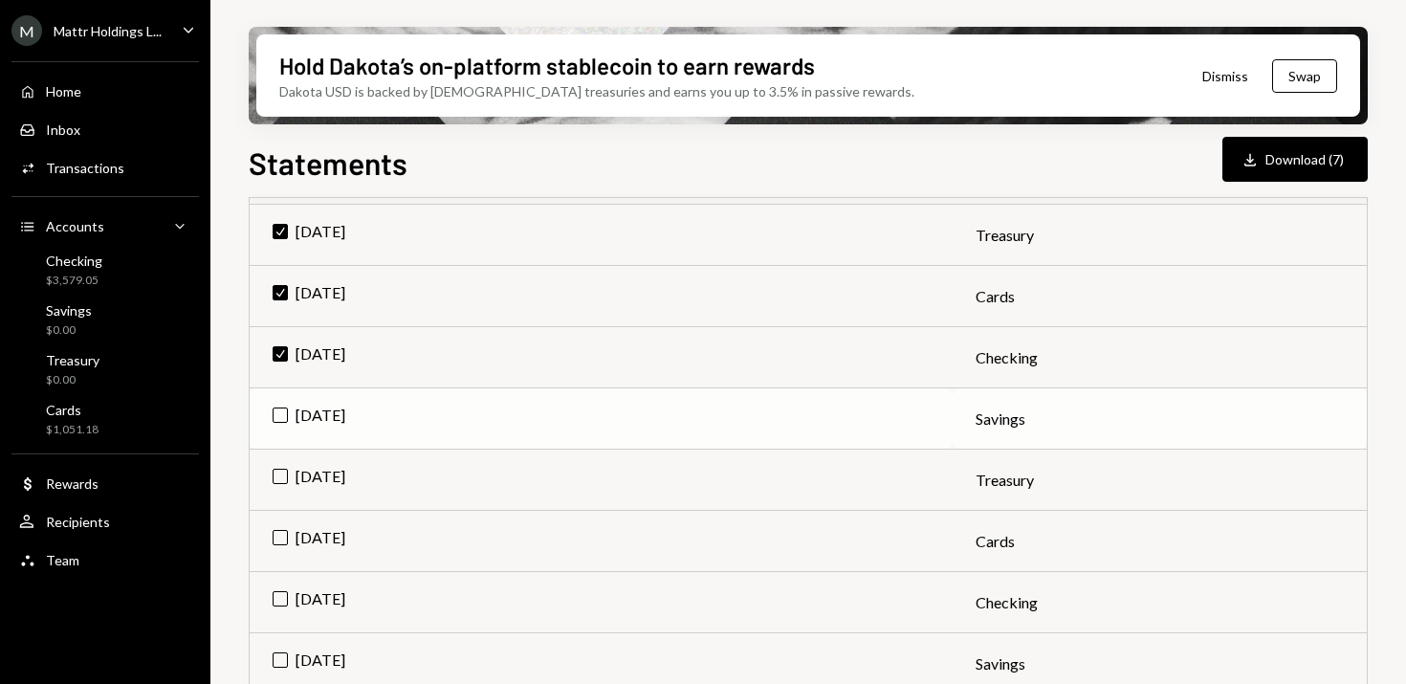
click at [284, 412] on td "[DATE]" at bounding box center [601, 418] width 703 height 61
click at [284, 473] on td "[DATE]" at bounding box center [601, 480] width 703 height 61
click at [283, 535] on td "[DATE]" at bounding box center [601, 541] width 703 height 61
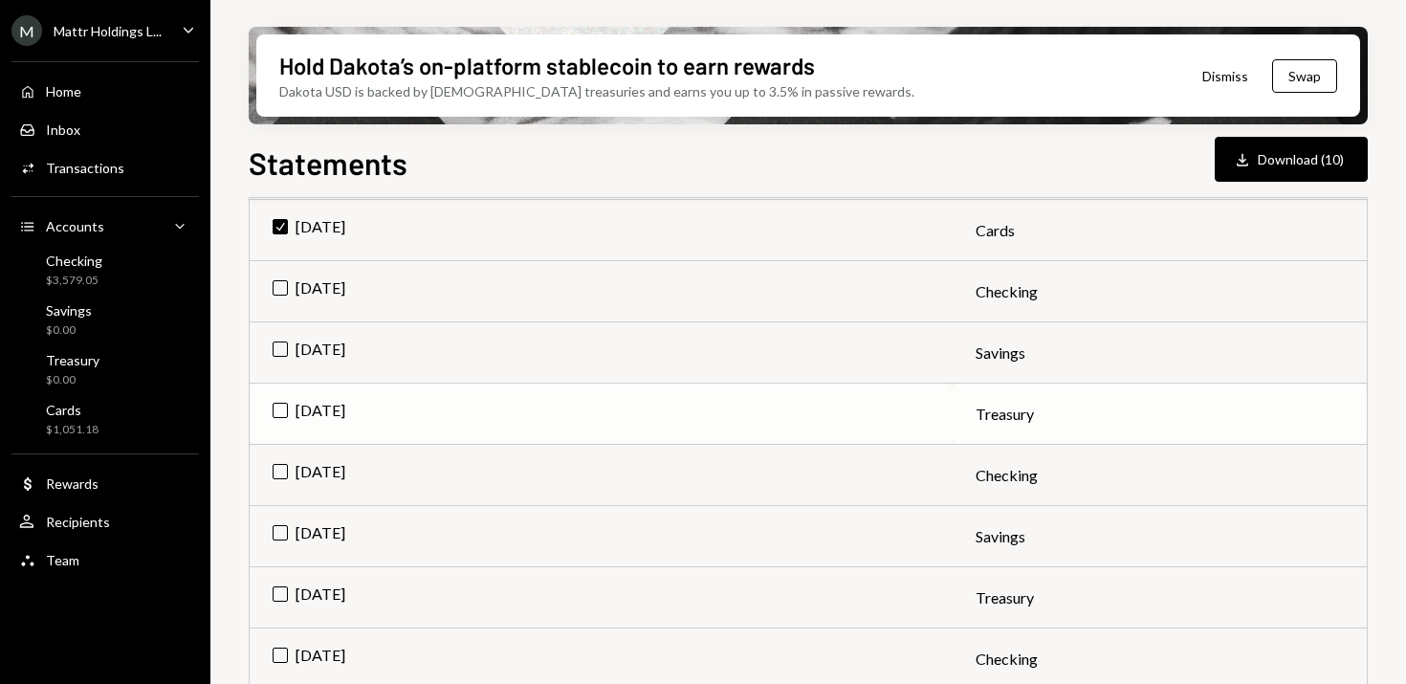
scroll to position [825, 0]
click at [280, 280] on td "[DATE]" at bounding box center [601, 289] width 703 height 61
click at [282, 366] on td "[DATE]" at bounding box center [601, 350] width 703 height 61
click at [282, 402] on td "[DATE]" at bounding box center [601, 412] width 703 height 61
click at [280, 457] on td "Apr 2025" at bounding box center [601, 473] width 703 height 61
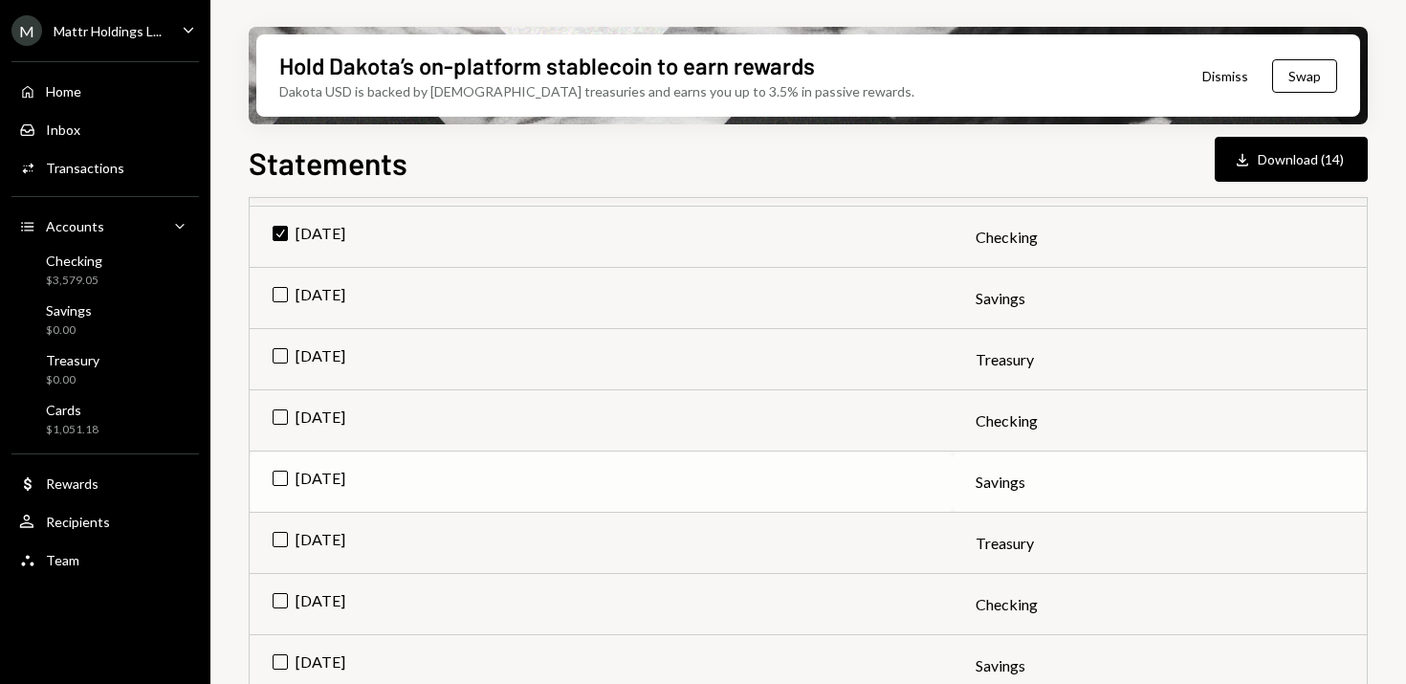
scroll to position [1070, 0]
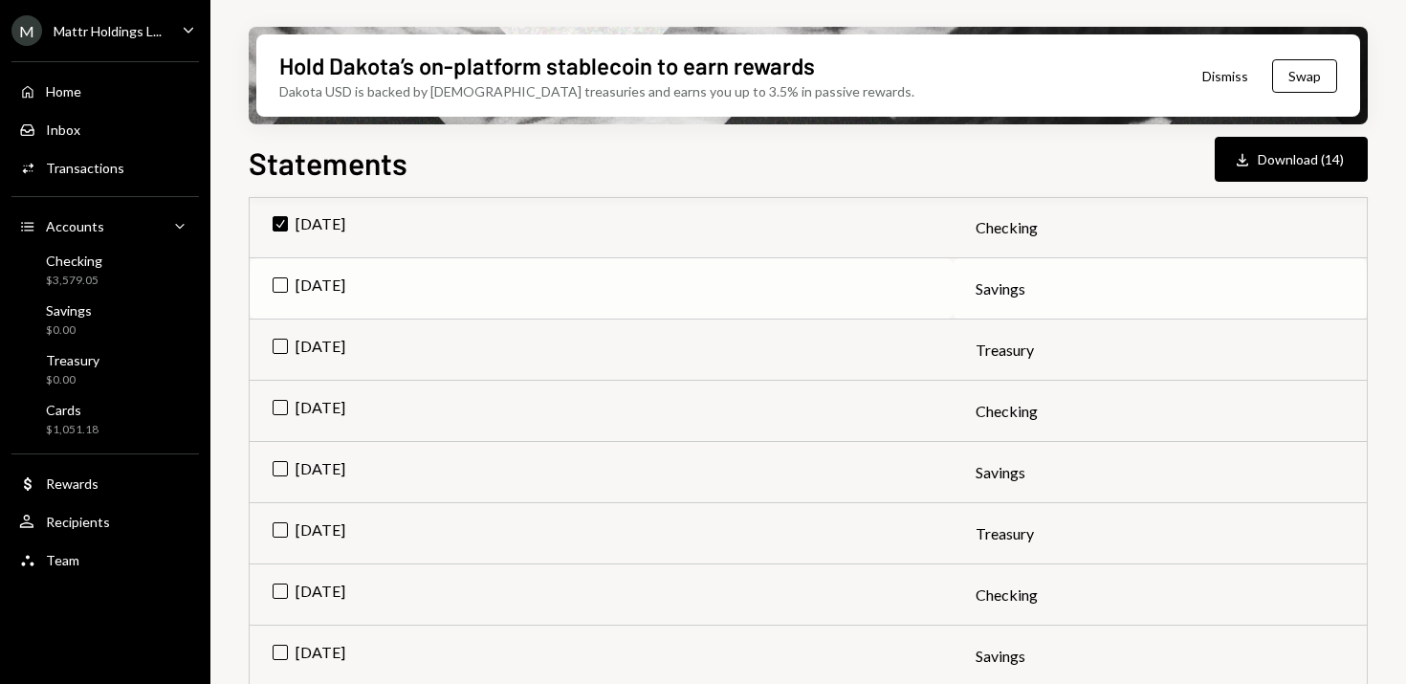
click at [280, 279] on td "Apr 2025" at bounding box center [601, 288] width 703 height 61
click at [280, 344] on td "Apr 2025" at bounding box center [601, 349] width 703 height 61
click at [280, 410] on td "Mar 2025" at bounding box center [601, 411] width 703 height 61
click at [280, 461] on td "Mar 2025" at bounding box center [601, 472] width 703 height 61
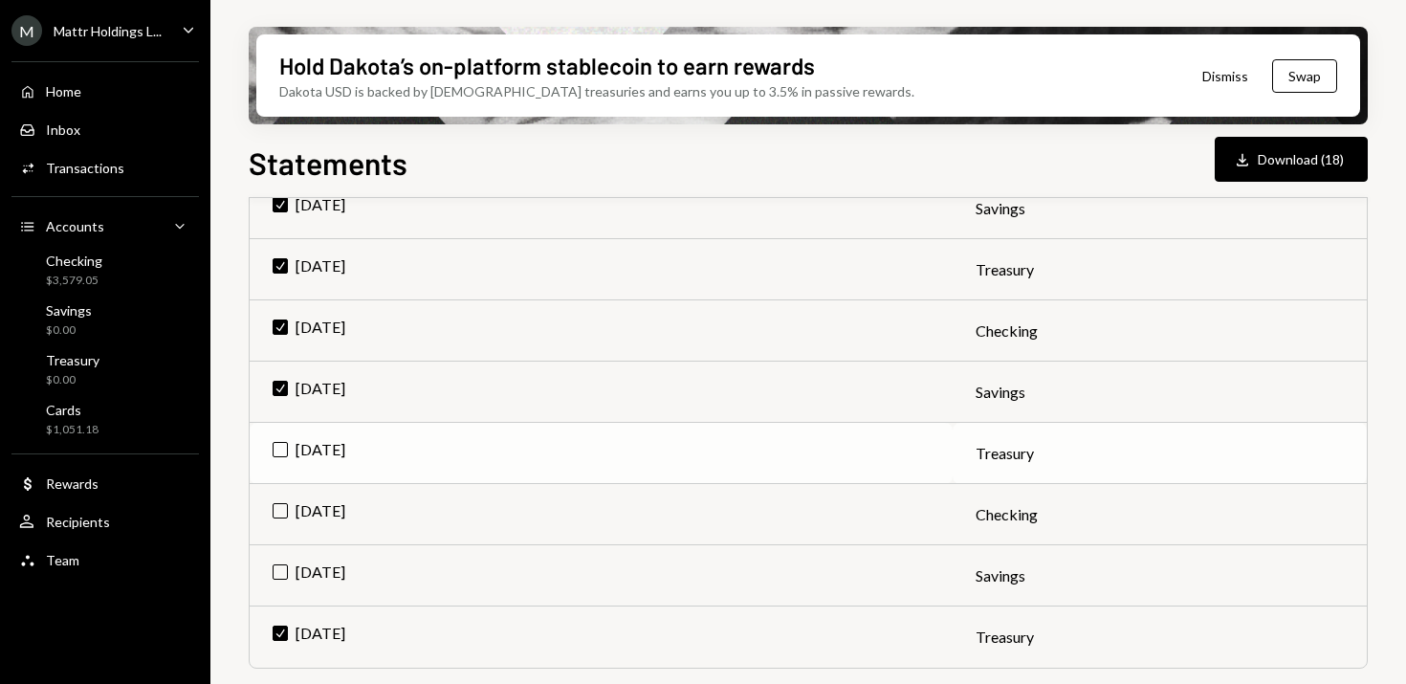
click at [281, 455] on td "Mar 2025" at bounding box center [601, 453] width 703 height 61
click at [283, 512] on td "Feb 2025" at bounding box center [601, 514] width 703 height 61
click at [282, 560] on td "Feb 2025" at bounding box center [601, 575] width 703 height 61
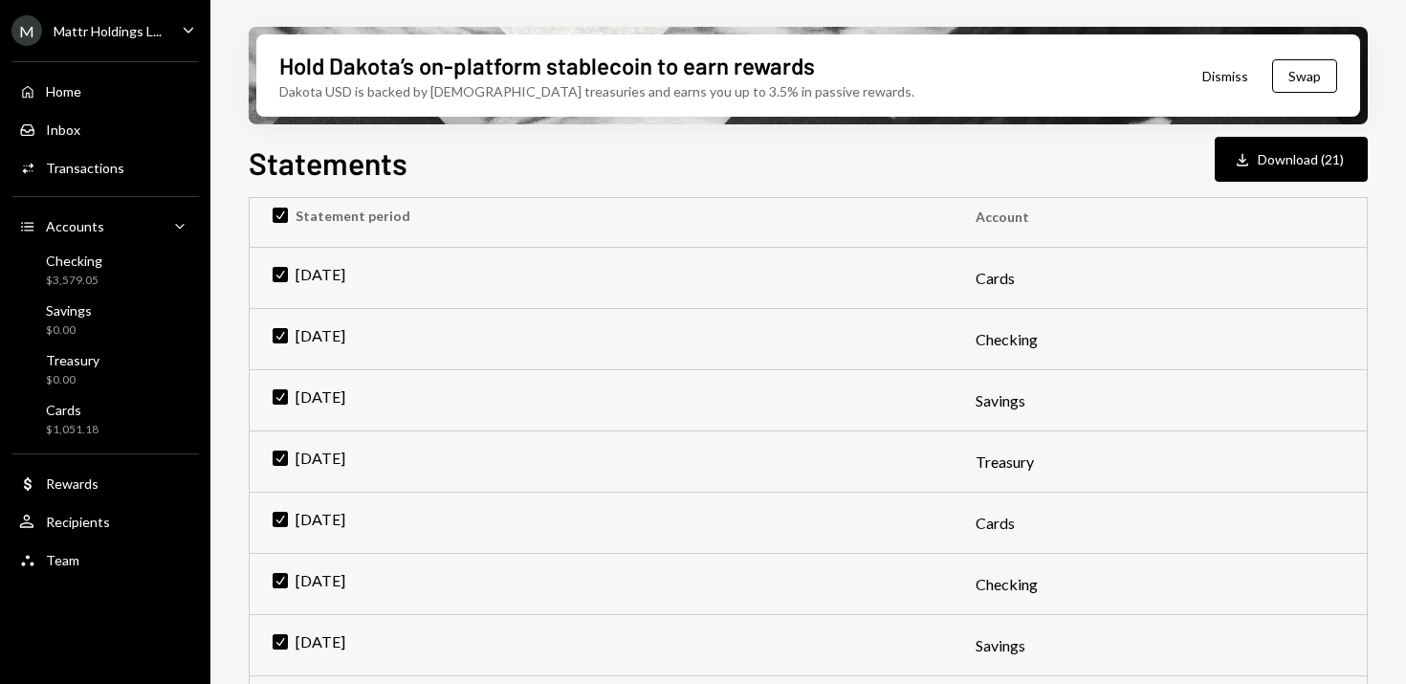
scroll to position [0, 0]
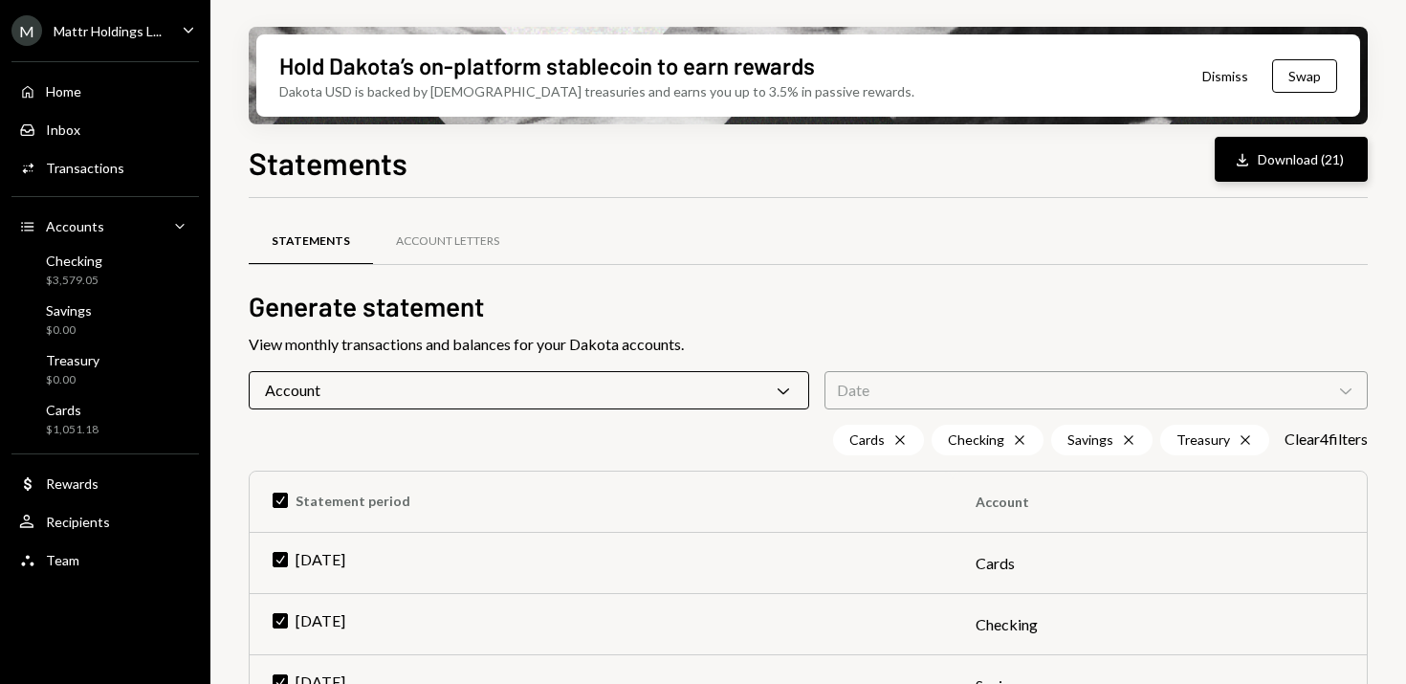
click at [1271, 164] on button "Download Download (21)" at bounding box center [1291, 159] width 153 height 45
click at [184, 31] on icon "Caret Down" at bounding box center [188, 29] width 21 height 21
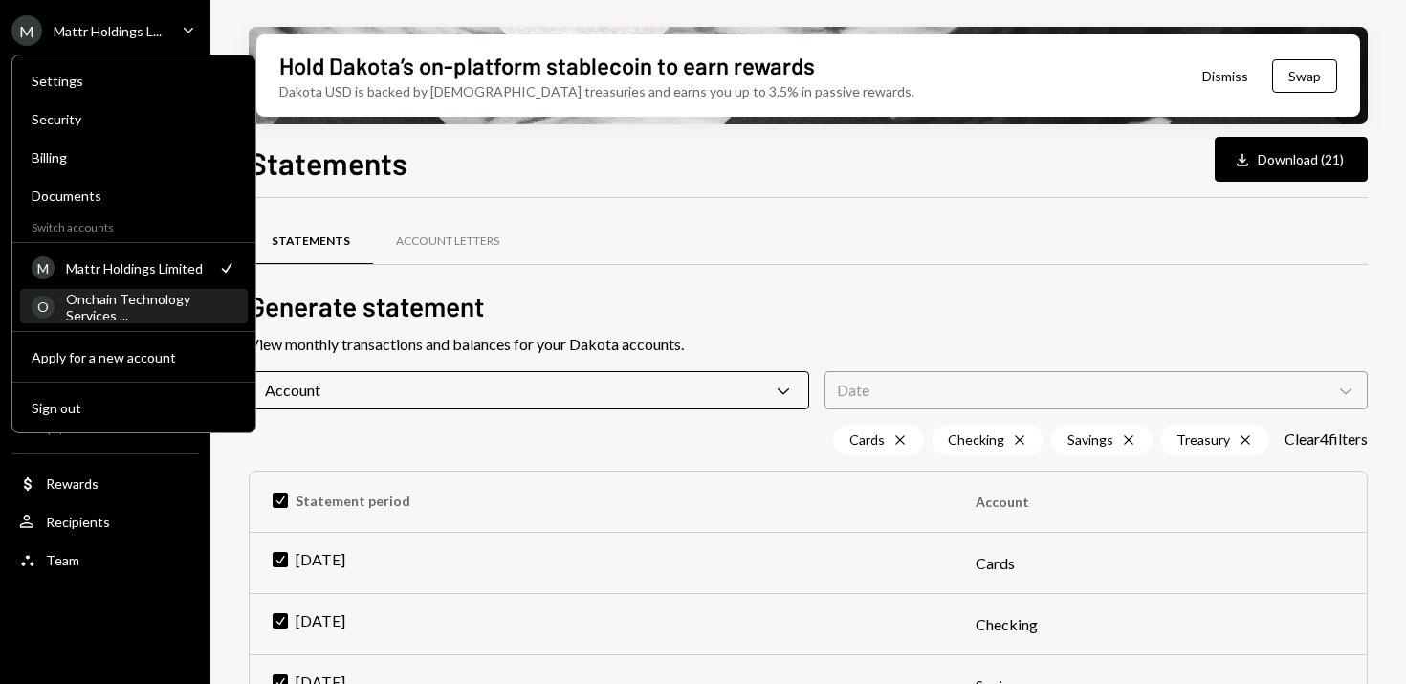
click at [97, 310] on div "Onchain Technology Services ..." at bounding box center [151, 307] width 170 height 33
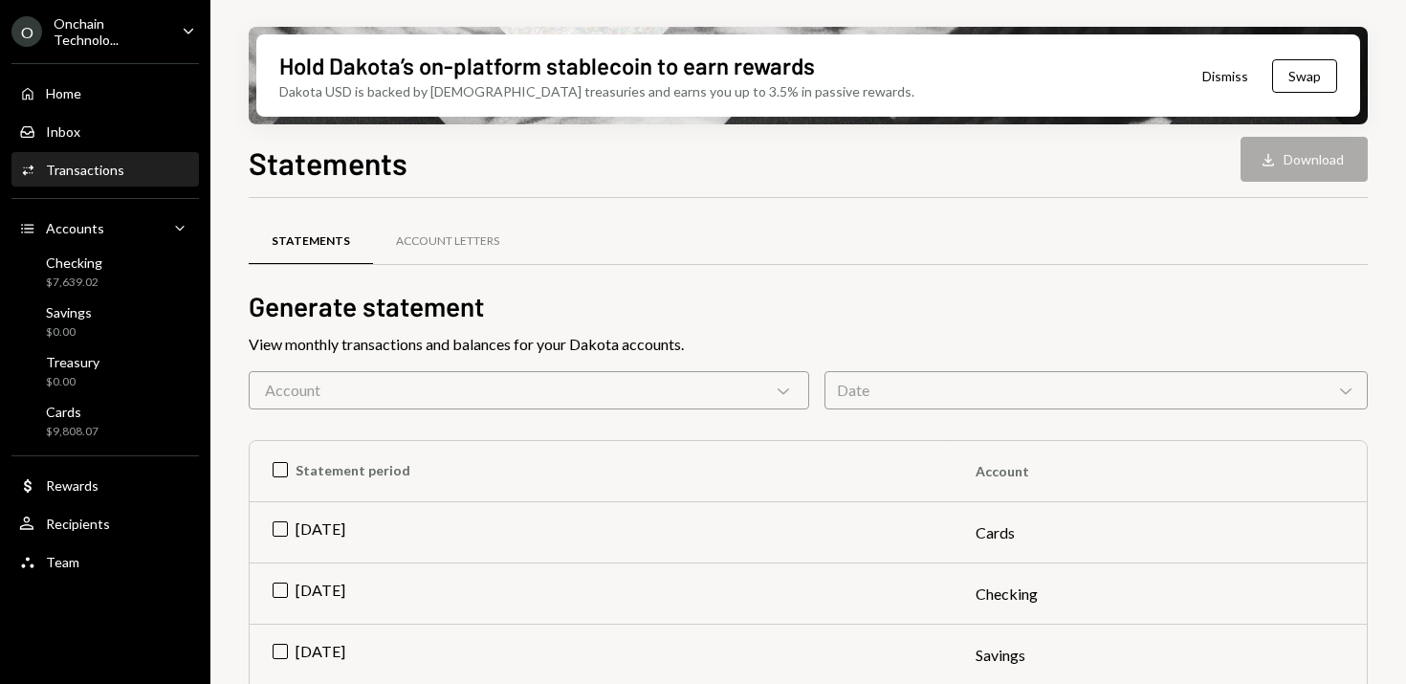
click at [91, 162] on div "Transactions" at bounding box center [85, 170] width 78 height 16
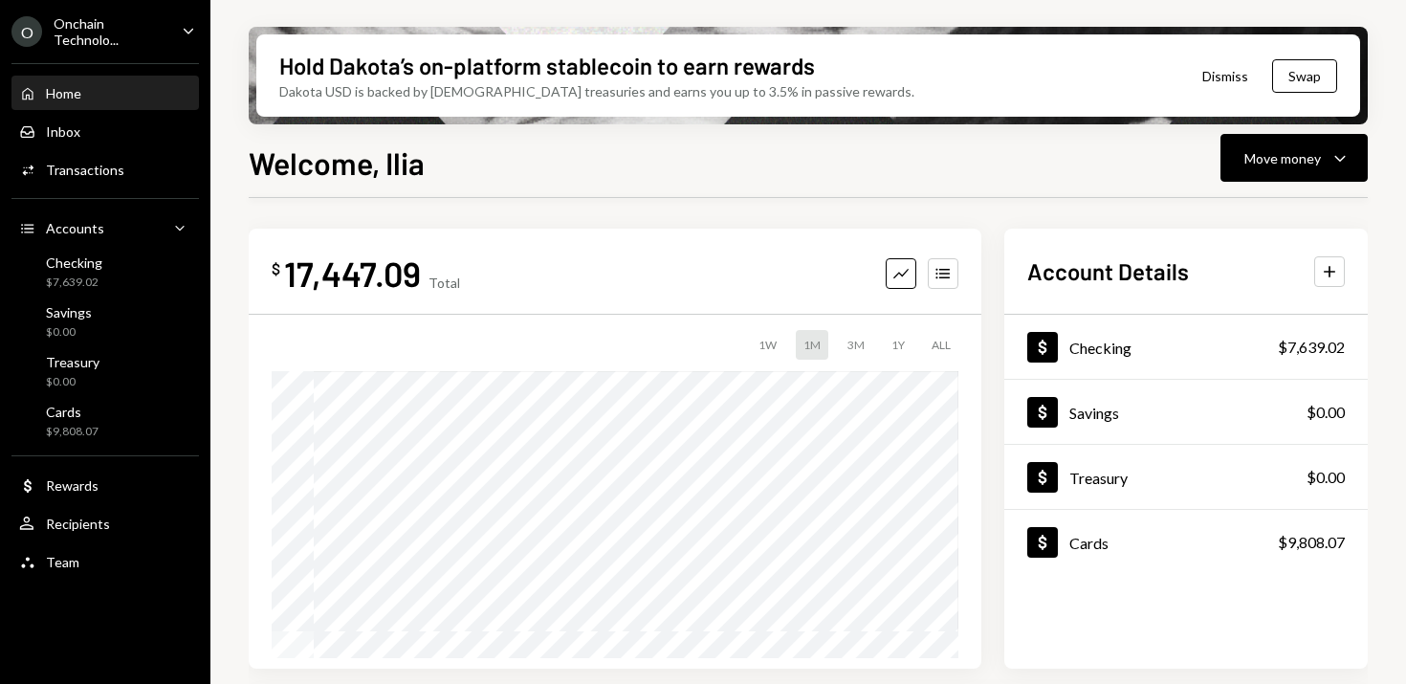
scroll to position [469, 0]
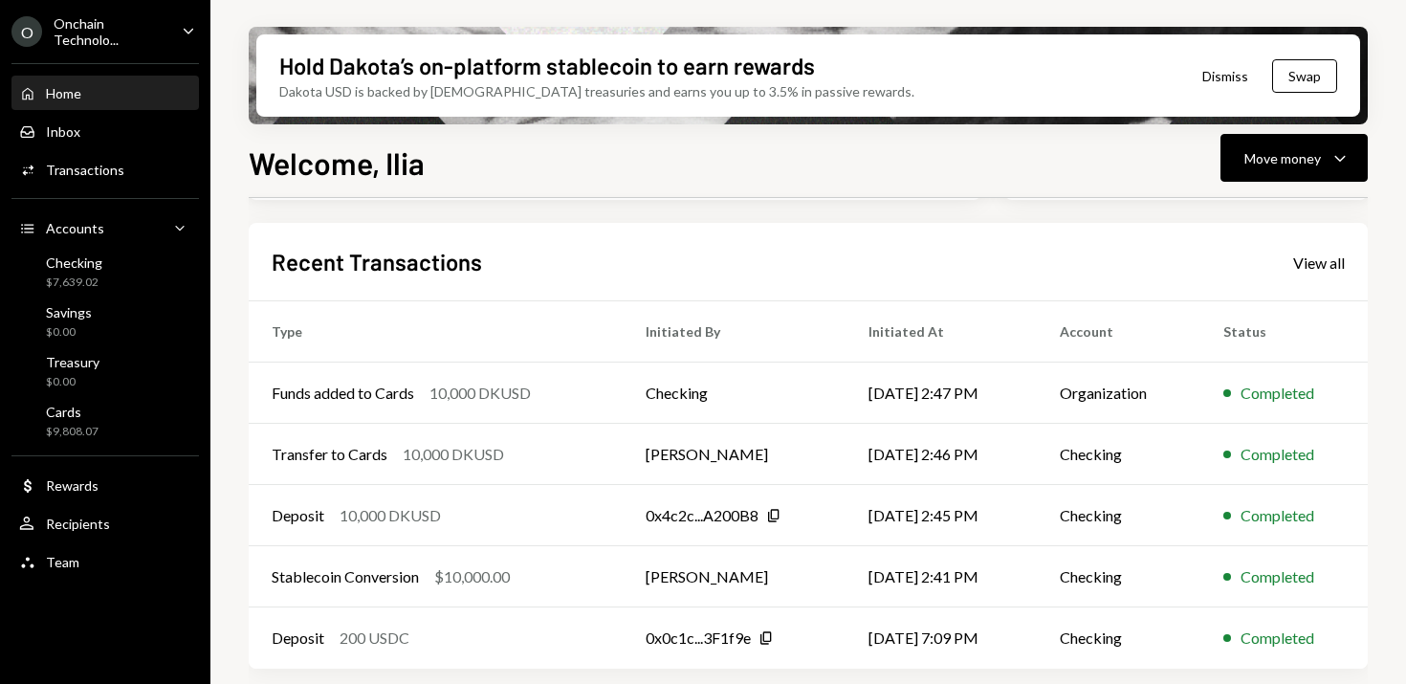
click at [189, 26] on icon "Caret Down" at bounding box center [188, 30] width 21 height 21
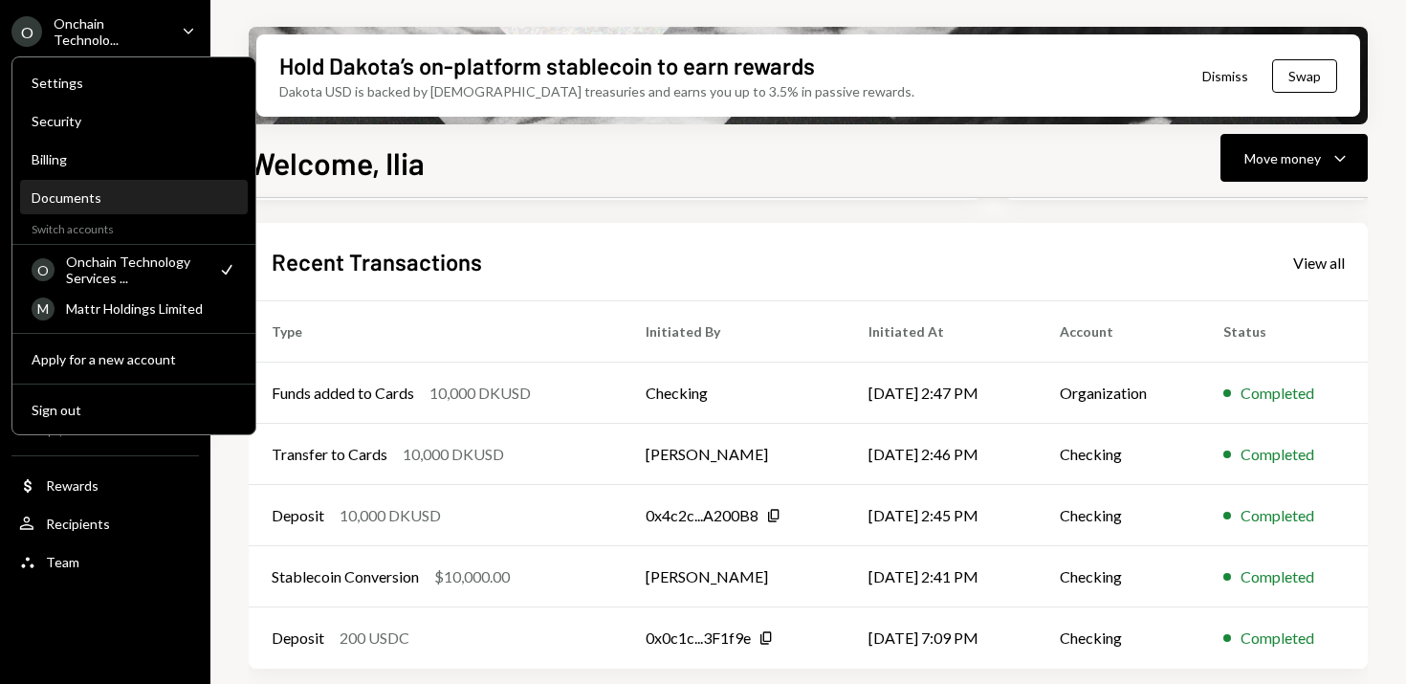
click at [86, 201] on div "Documents" at bounding box center [134, 197] width 205 height 16
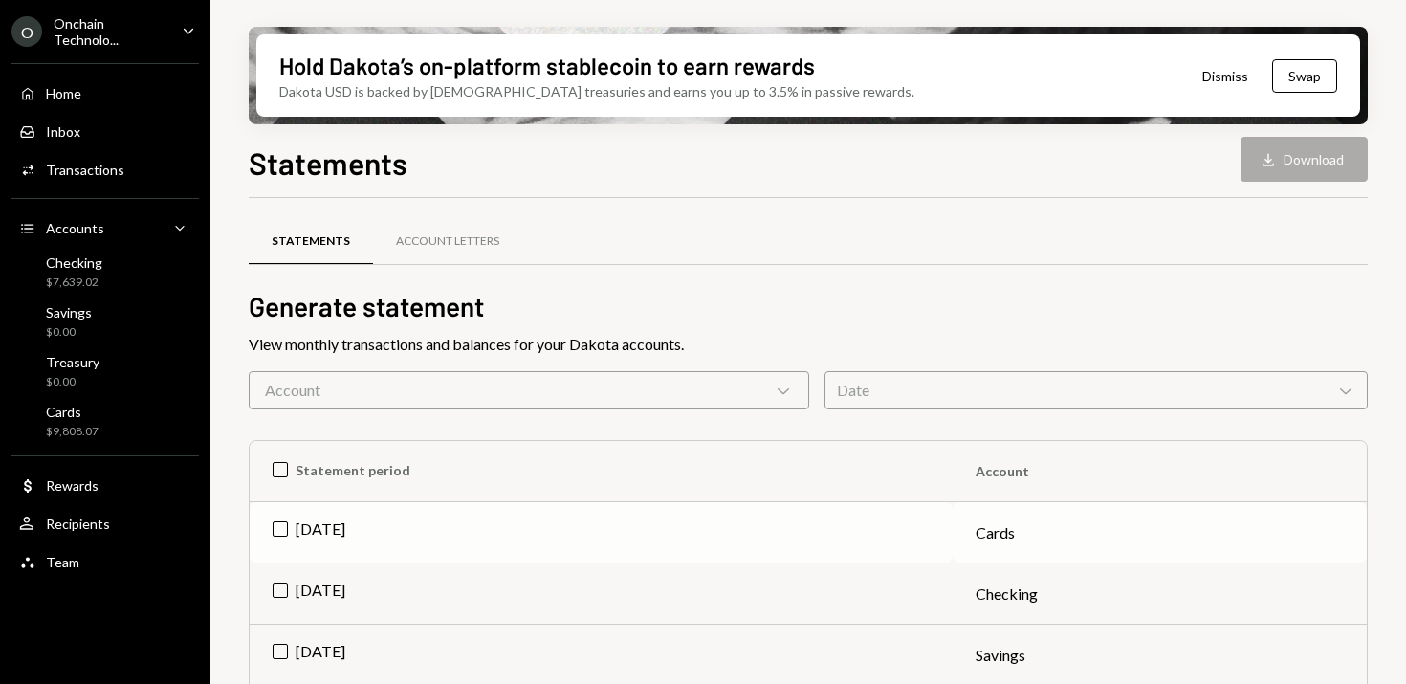
click at [277, 529] on td "[DATE]" at bounding box center [601, 532] width 703 height 61
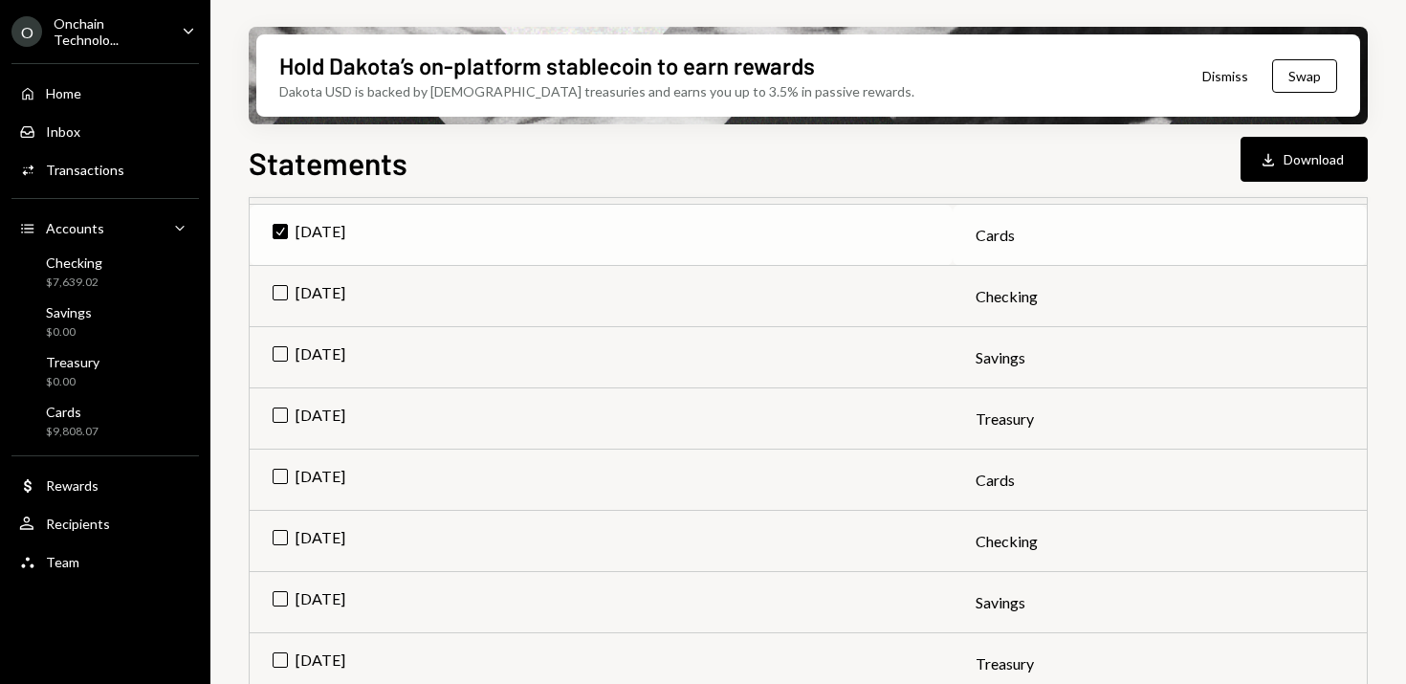
scroll to position [569, 0]
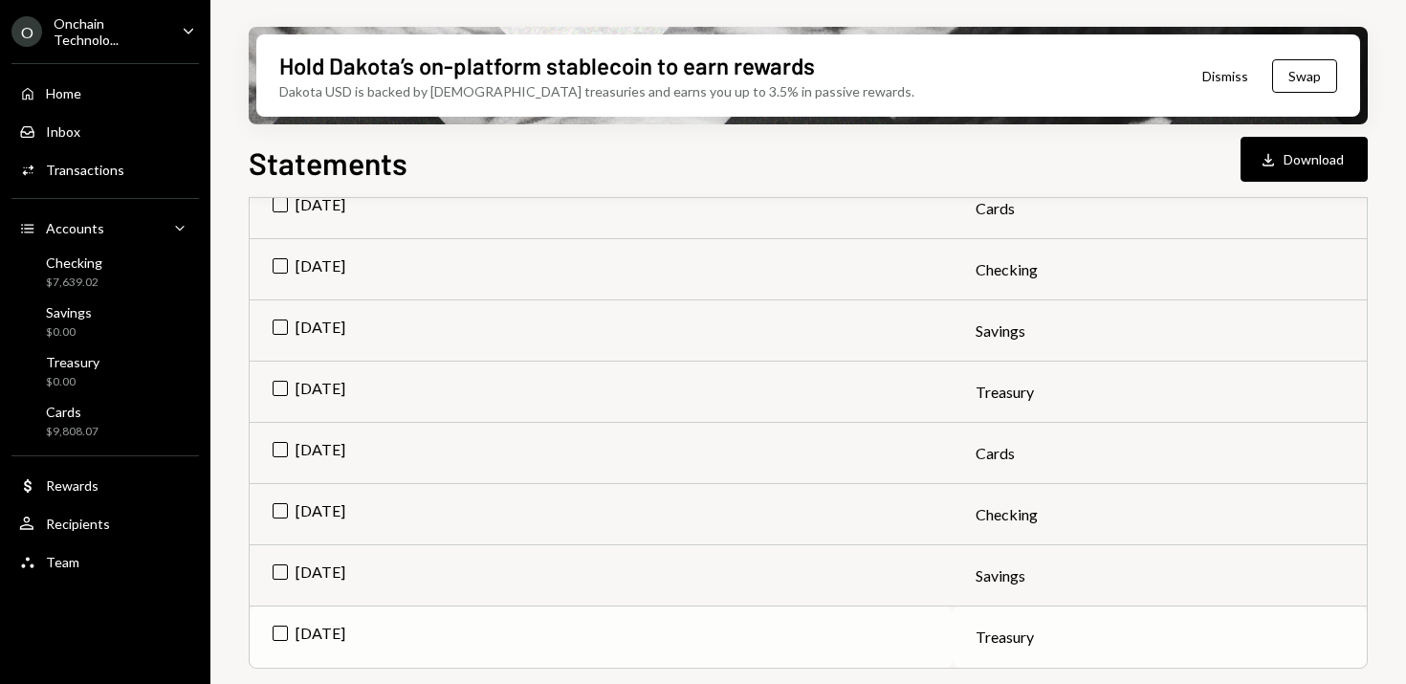
click at [272, 638] on td "[DATE]" at bounding box center [601, 636] width 703 height 61
click at [278, 556] on td "[DATE]" at bounding box center [601, 575] width 703 height 61
click at [287, 490] on td "[DATE]" at bounding box center [601, 514] width 703 height 61
click at [287, 440] on td "[DATE]" at bounding box center [601, 453] width 703 height 61
click at [287, 380] on td "[DATE]" at bounding box center [601, 392] width 703 height 61
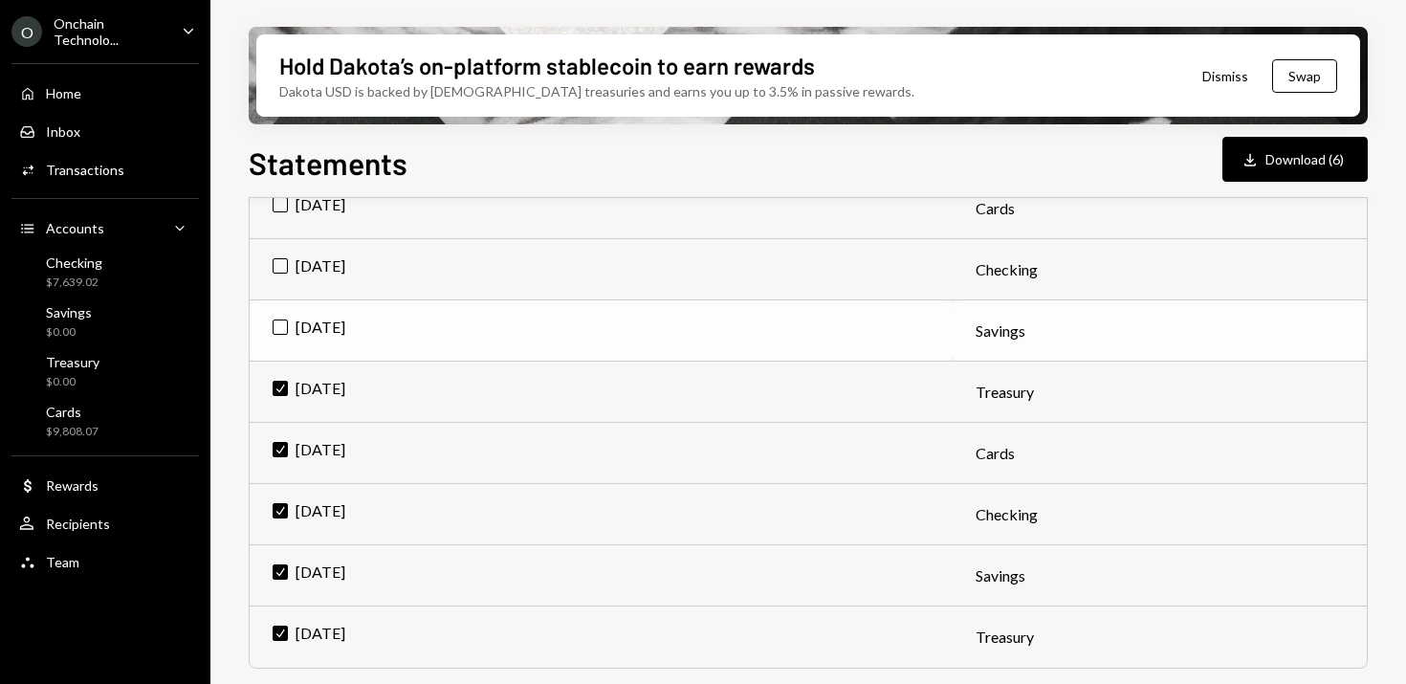
click at [286, 304] on td "[DATE]" at bounding box center [601, 330] width 703 height 61
click at [285, 260] on td "[DATE]" at bounding box center [601, 269] width 703 height 61
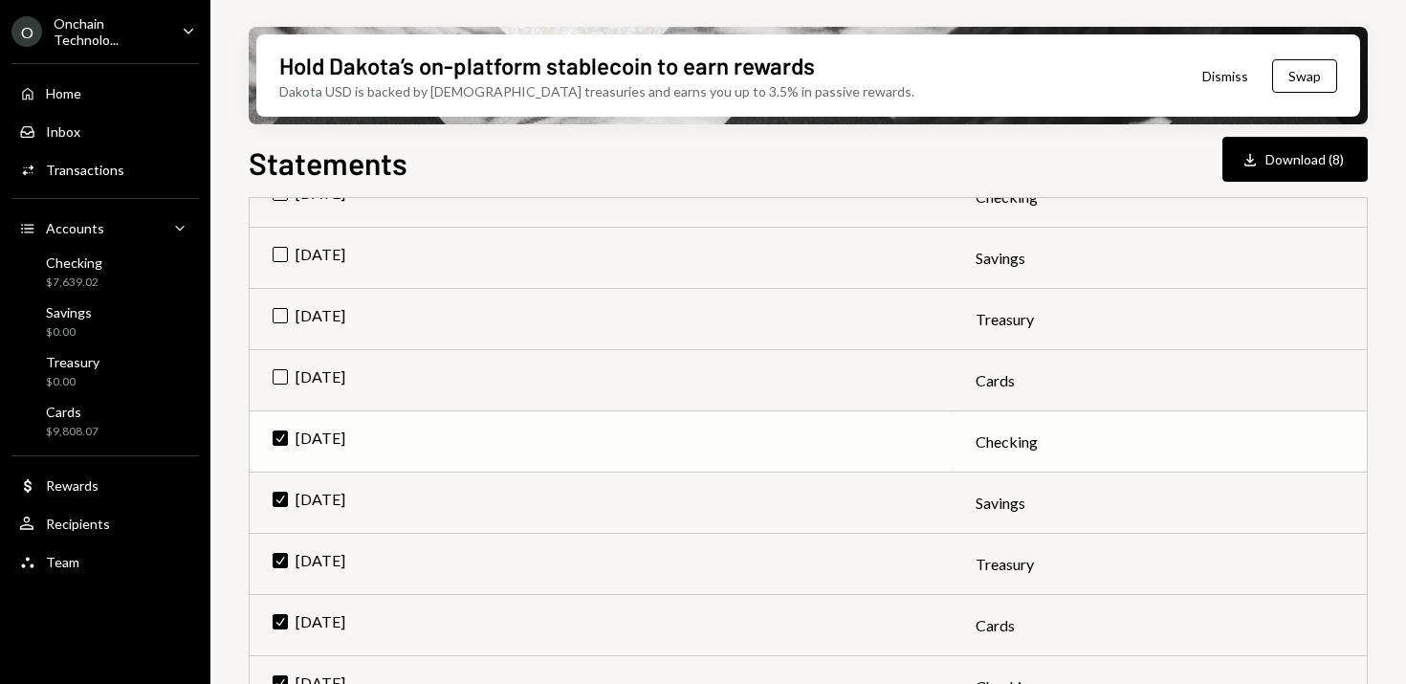
scroll to position [340, 0]
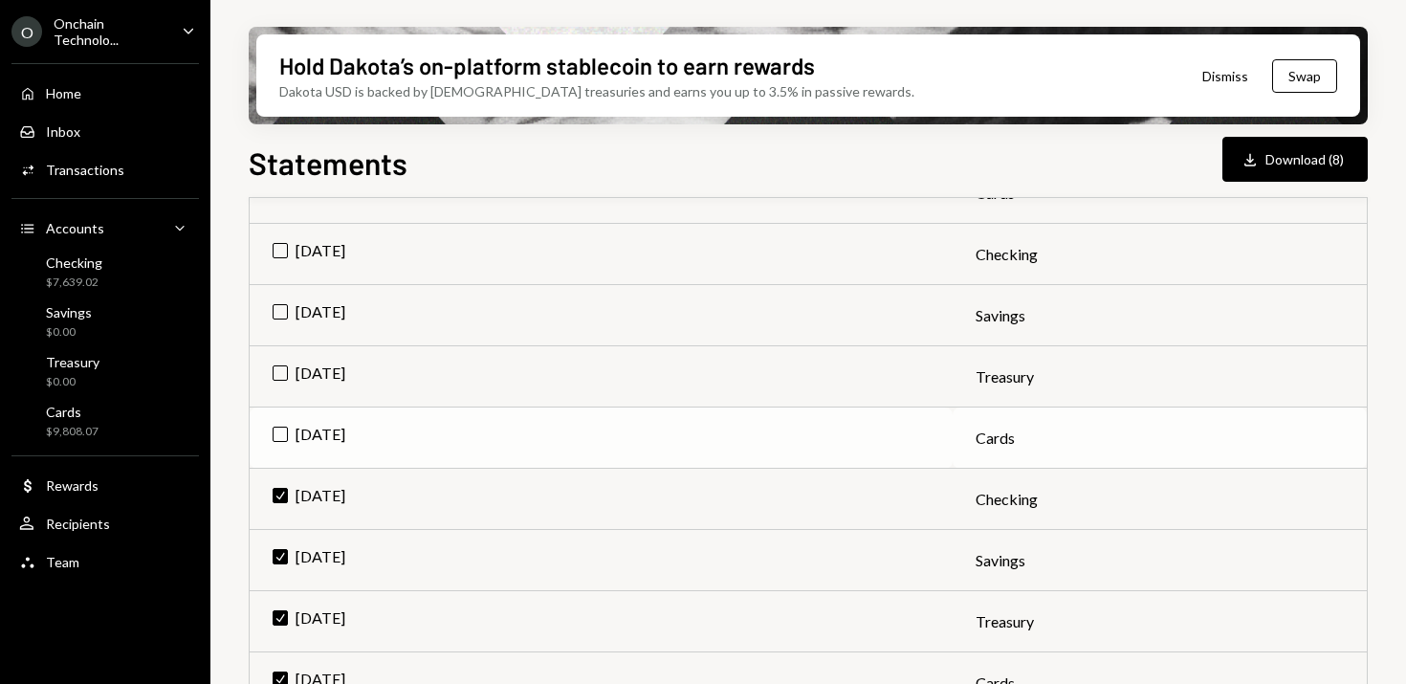
click at [288, 422] on td "[DATE]" at bounding box center [601, 437] width 703 height 61
click at [288, 377] on td "[DATE]" at bounding box center [601, 376] width 703 height 61
click at [286, 313] on td "[DATE]" at bounding box center [601, 315] width 703 height 61
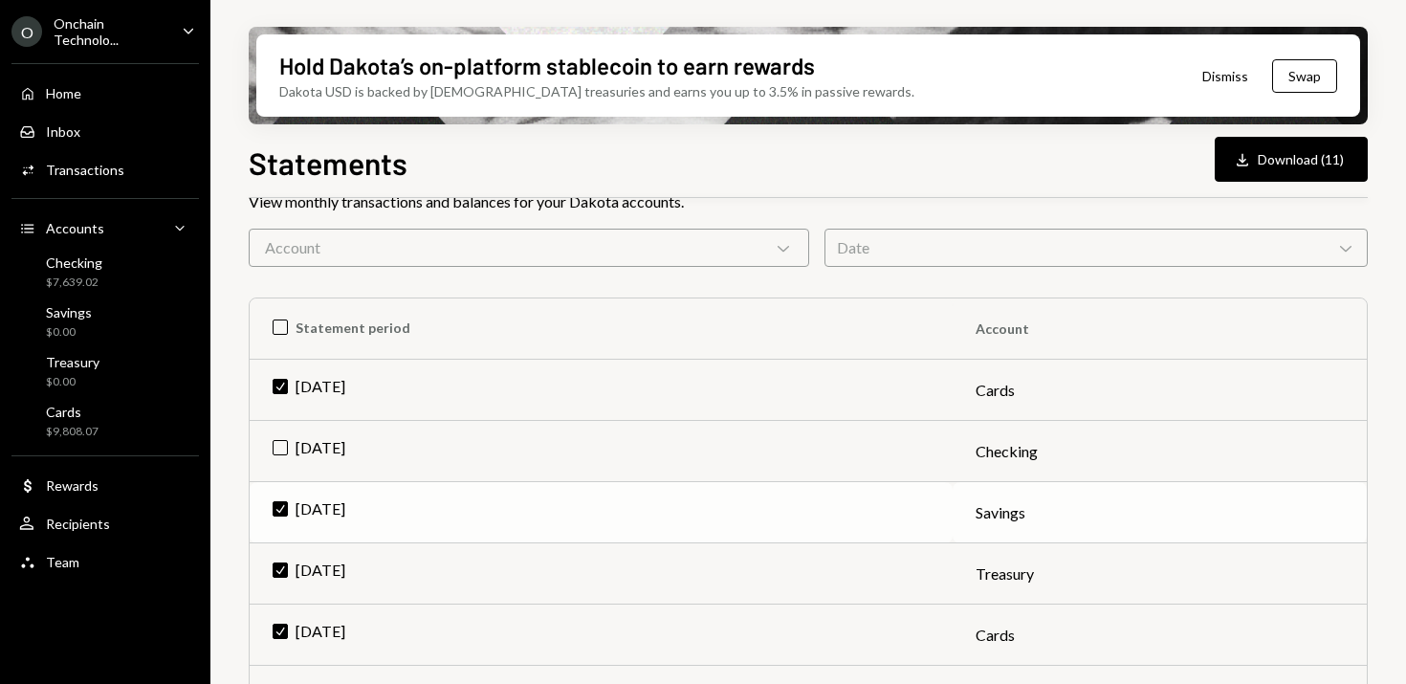
scroll to position [137, 0]
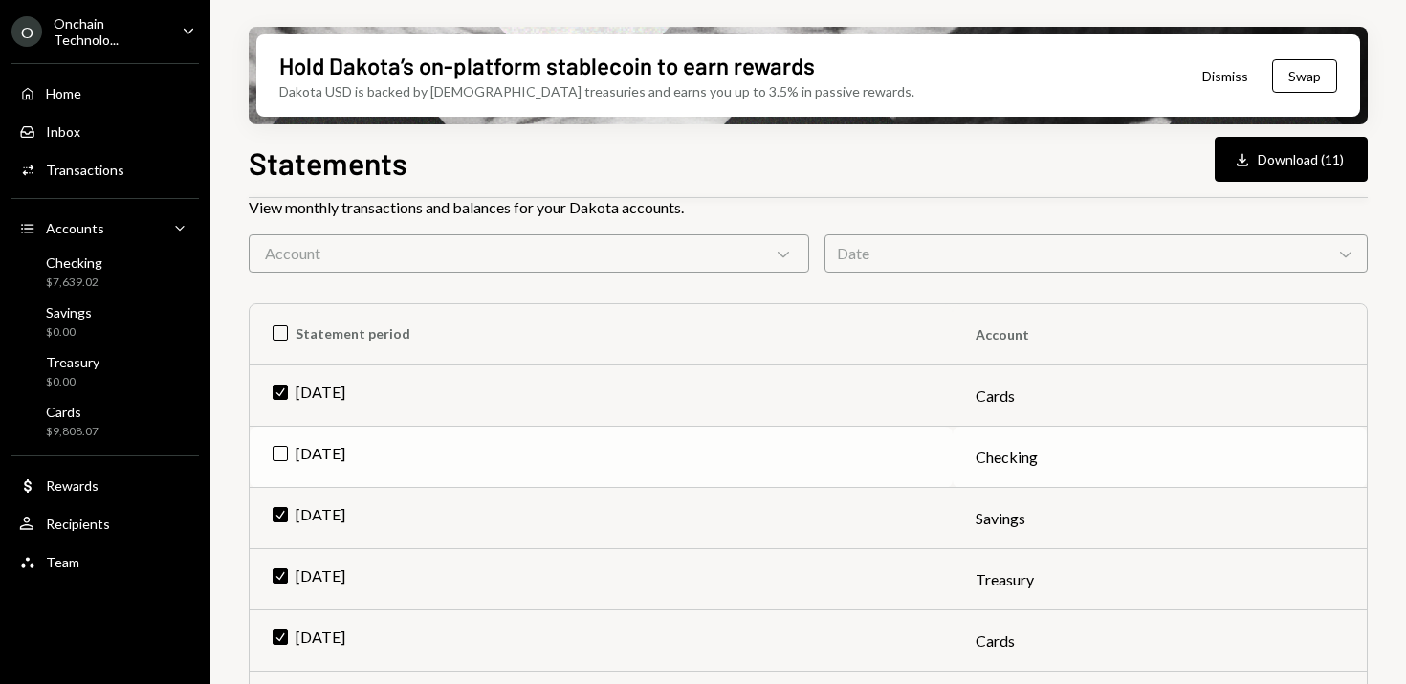
click at [281, 451] on td "[DATE]" at bounding box center [601, 457] width 703 height 61
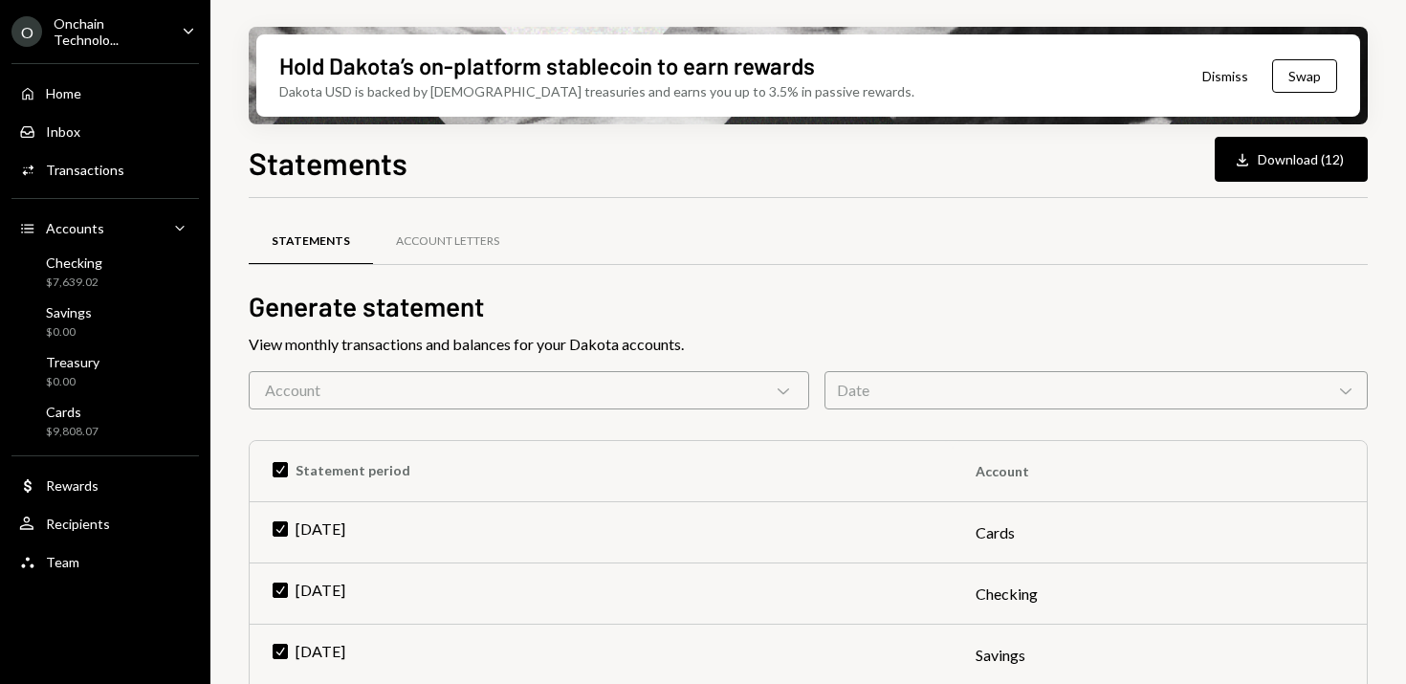
click at [777, 378] on div "Account Chevron Down" at bounding box center [529, 390] width 561 height 38
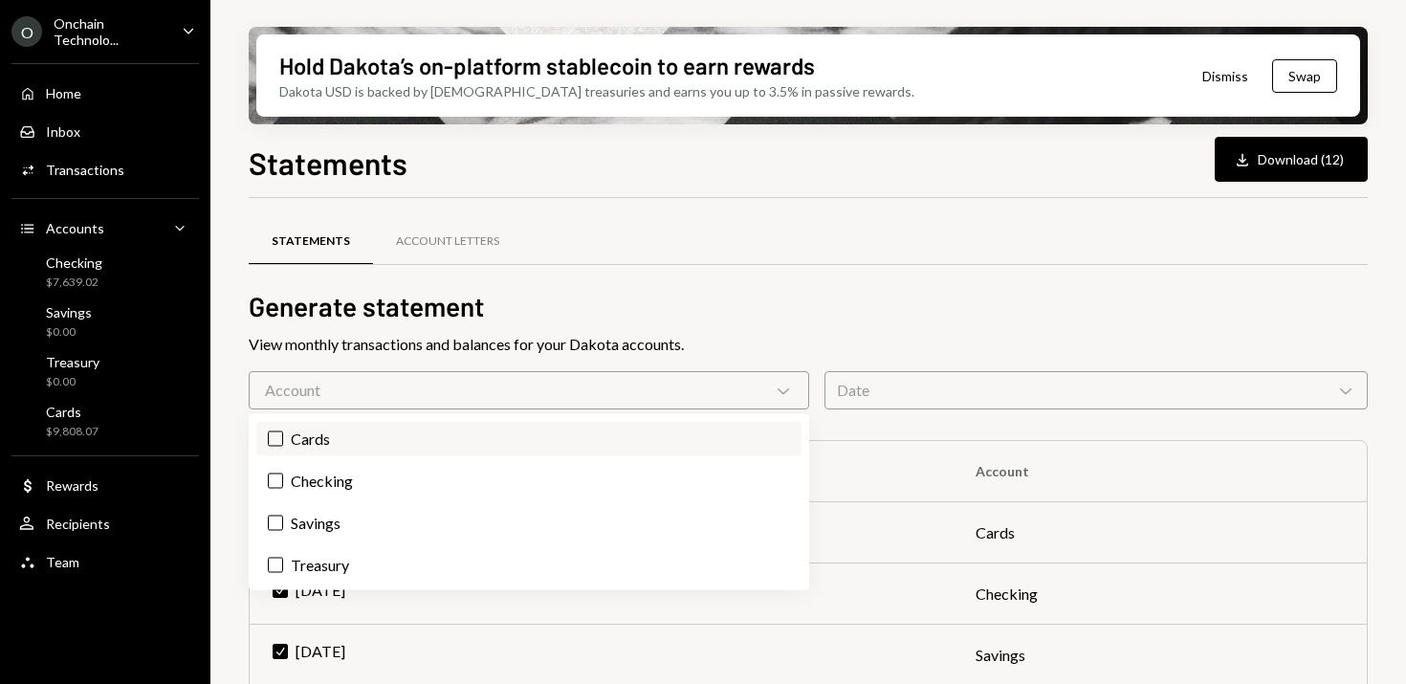
click at [274, 428] on label "Cards" at bounding box center [528, 439] width 545 height 34
click at [274, 431] on button "Cards" at bounding box center [275, 438] width 15 height 15
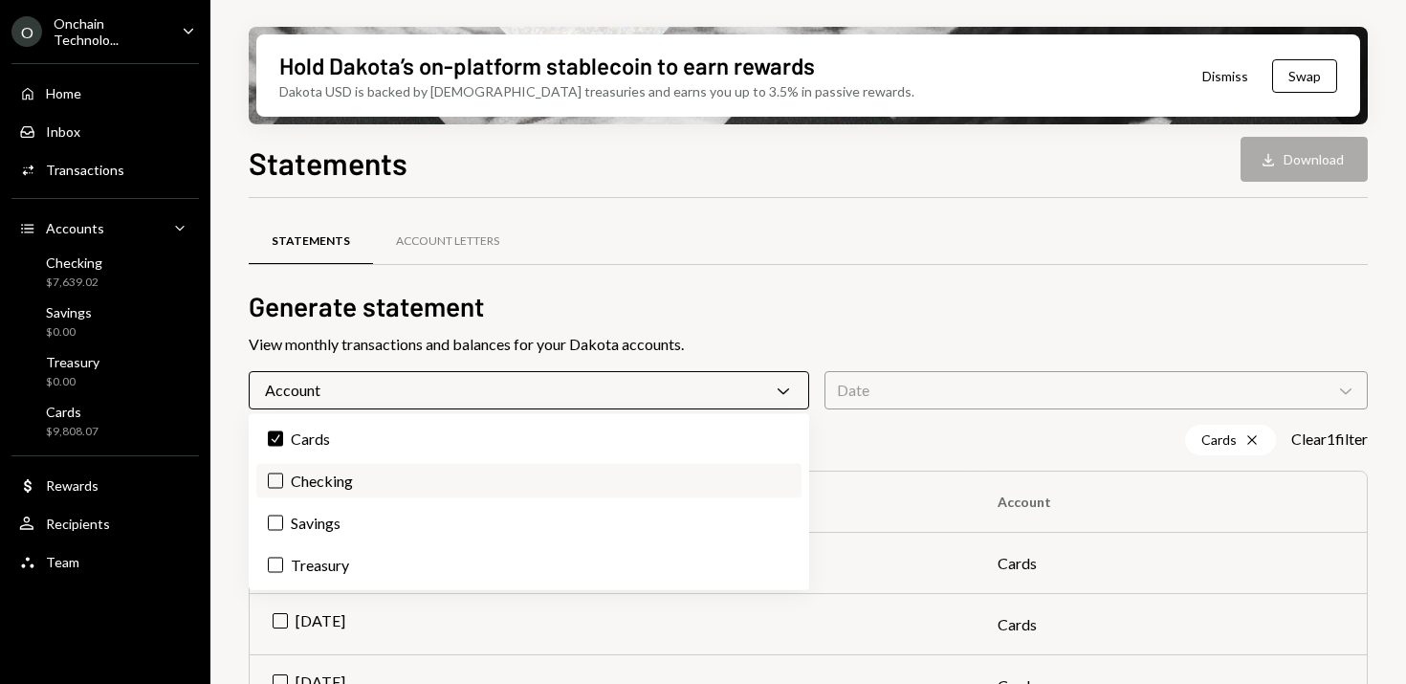
click at [283, 486] on label "Checking" at bounding box center [528, 481] width 545 height 34
click at [283, 486] on button "Checking" at bounding box center [275, 480] width 15 height 15
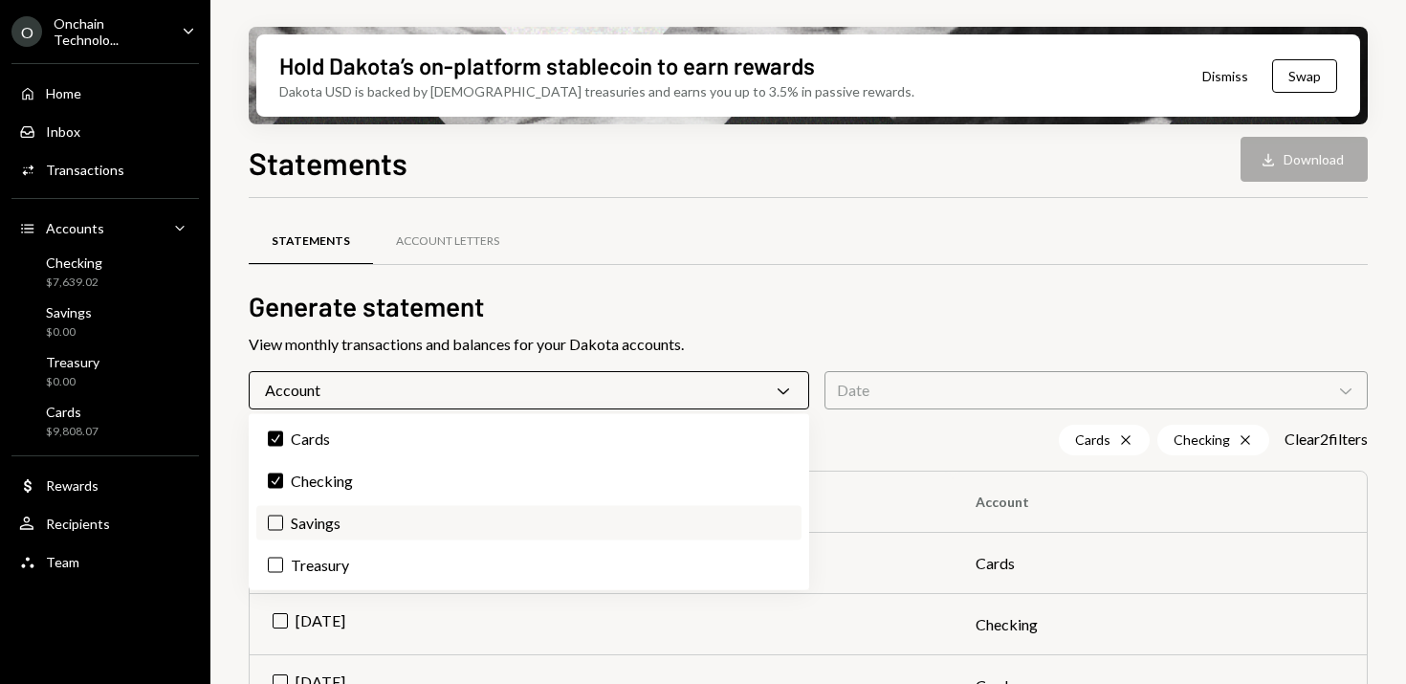
click at [281, 516] on button "Savings" at bounding box center [275, 523] width 15 height 15
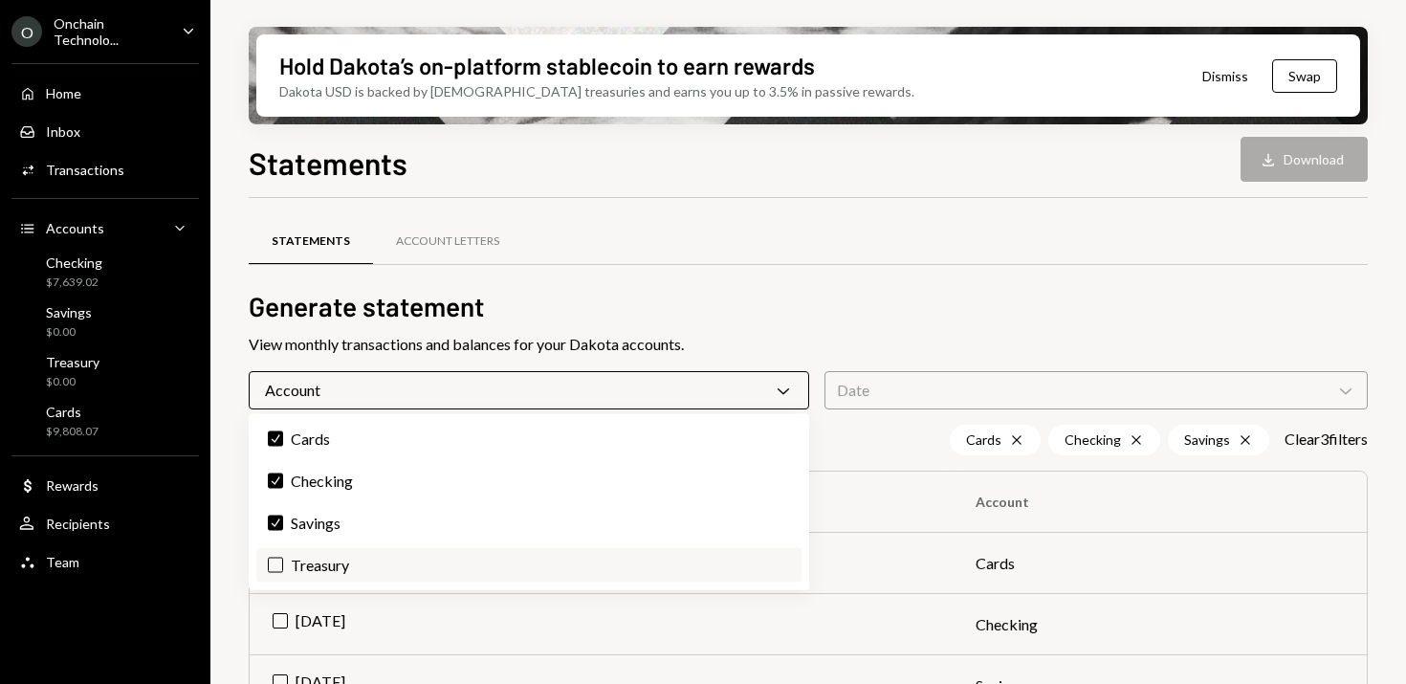
click at [283, 569] on label "Treasury" at bounding box center [528, 565] width 545 height 34
click at [283, 569] on button "Treasury" at bounding box center [275, 565] width 15 height 15
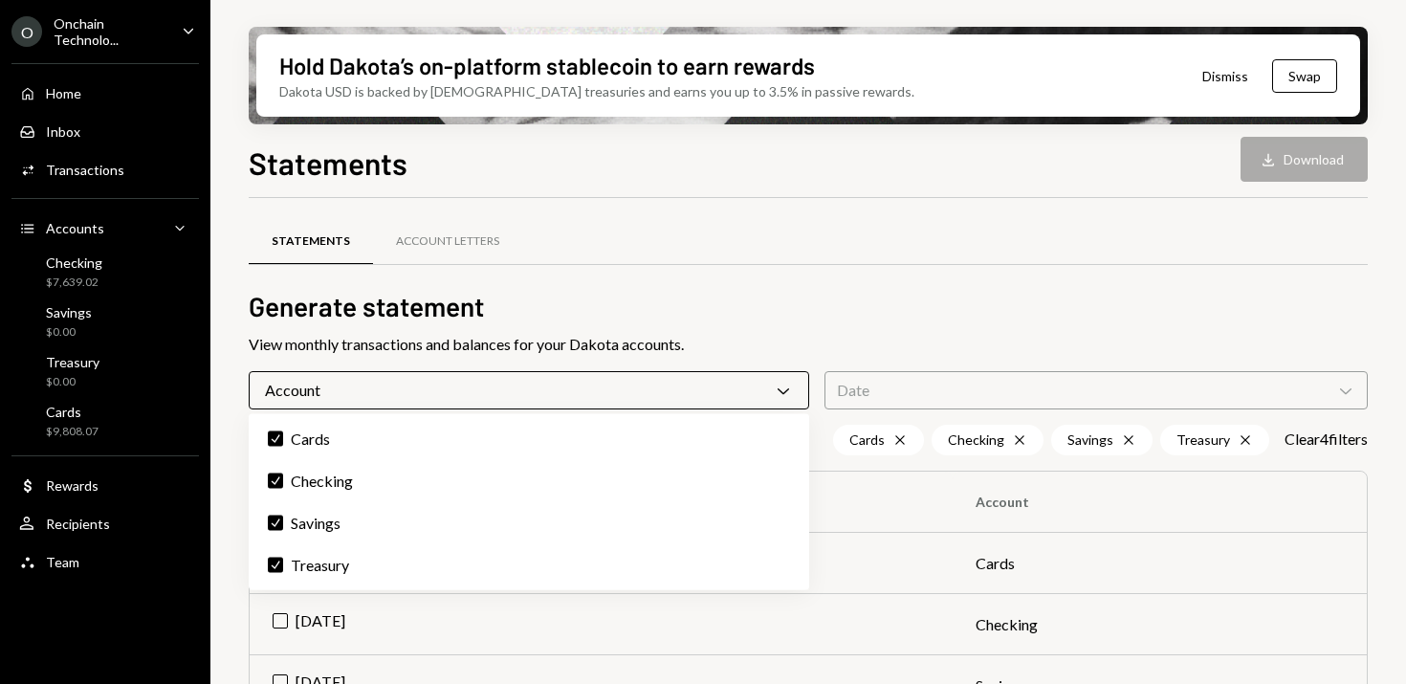
click at [841, 284] on div "Statements Account Letters" at bounding box center [808, 252] width 1119 height 71
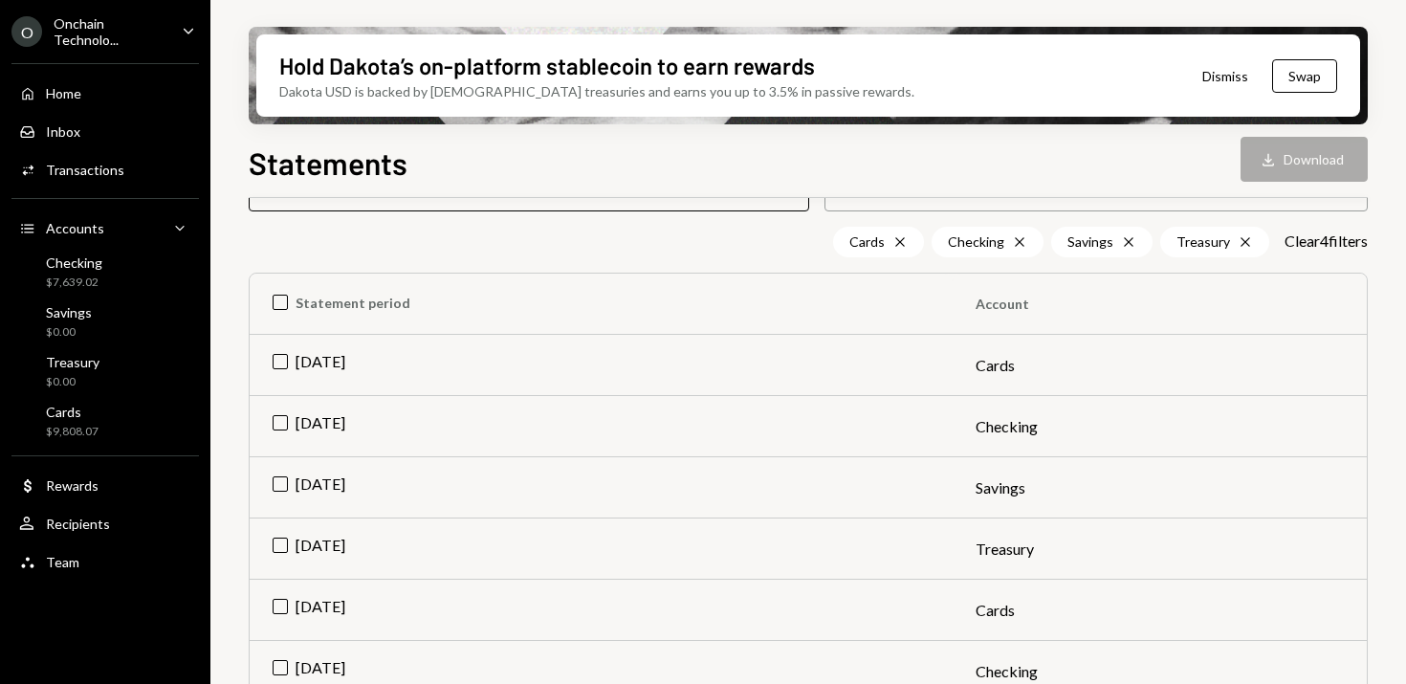
scroll to position [200, 0]
click at [270, 354] on td "[DATE]" at bounding box center [601, 363] width 703 height 61
click at [275, 416] on td "[DATE]" at bounding box center [601, 424] width 703 height 61
click at [282, 473] on td "[DATE]" at bounding box center [601, 485] width 703 height 61
click at [282, 538] on td "[DATE]" at bounding box center [601, 547] width 703 height 61
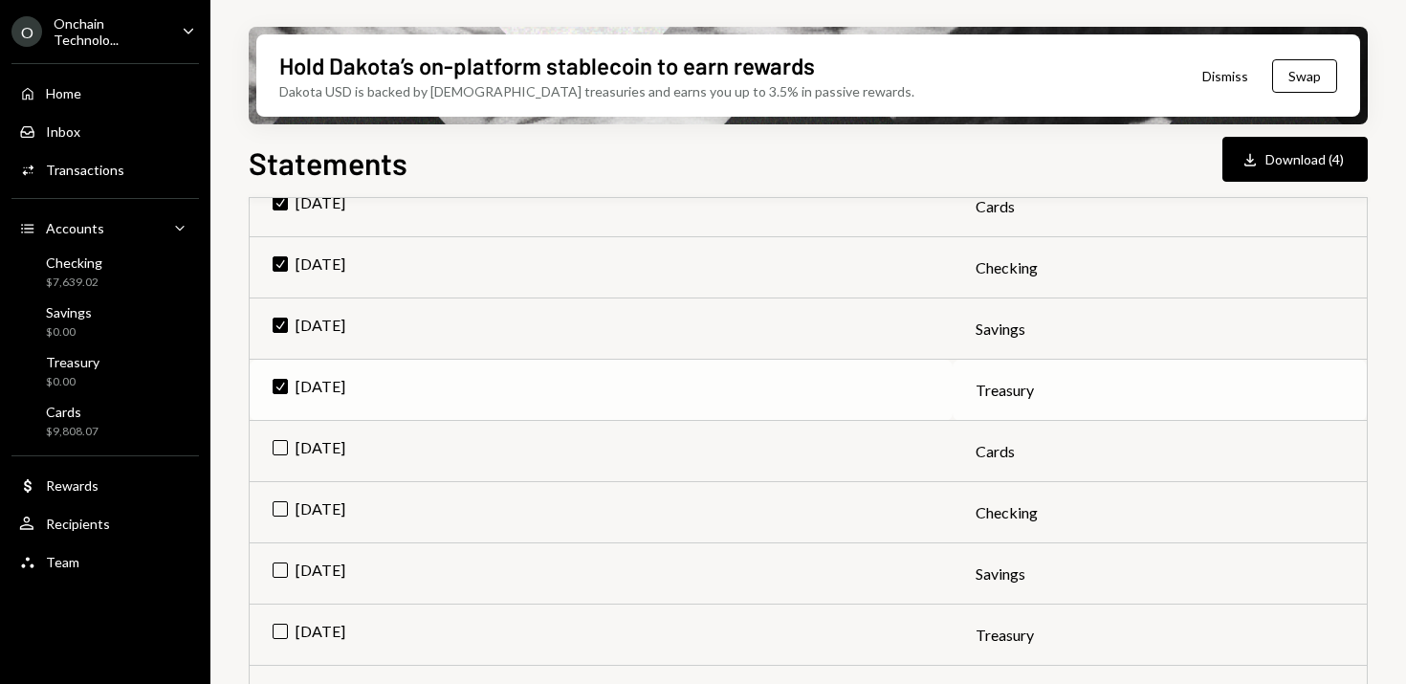
scroll to position [398, 0]
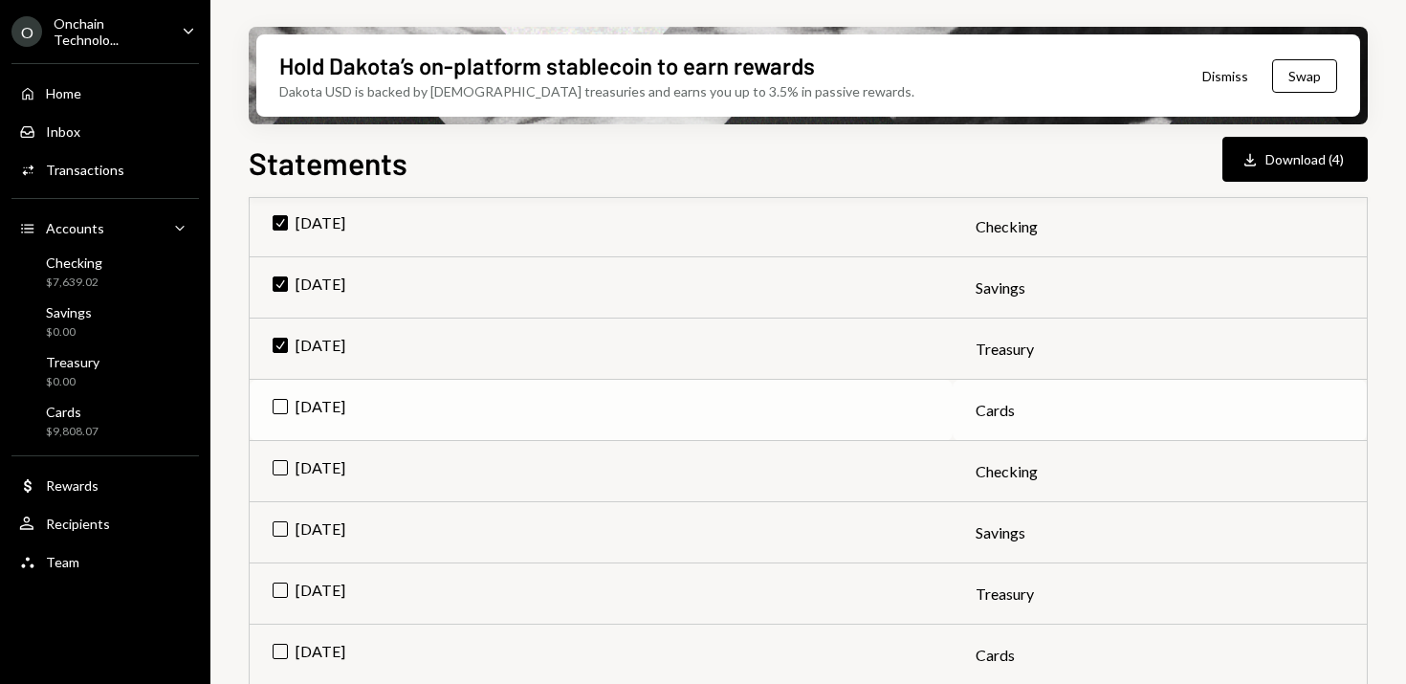
click at [289, 407] on td "[DATE]" at bounding box center [601, 410] width 703 height 61
click at [289, 469] on td "[DATE]" at bounding box center [601, 471] width 703 height 61
click at [286, 539] on td "[DATE]" at bounding box center [601, 532] width 703 height 61
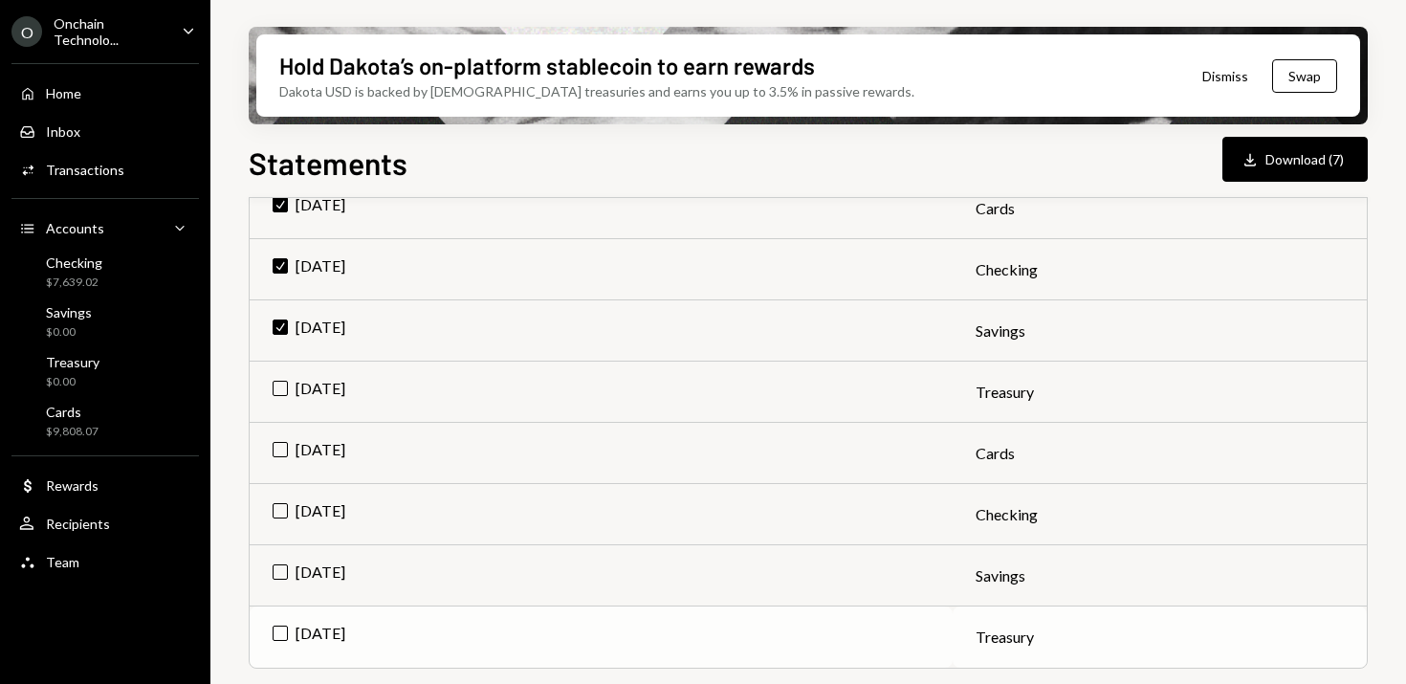
click at [272, 642] on td "[DATE]" at bounding box center [601, 636] width 703 height 61
click at [276, 543] on td "[DATE]" at bounding box center [601, 514] width 703 height 61
click at [276, 574] on td "[DATE]" at bounding box center [601, 575] width 703 height 61
click at [276, 443] on td "[DATE]" at bounding box center [601, 453] width 703 height 61
click at [278, 380] on td "[DATE]" at bounding box center [601, 392] width 703 height 61
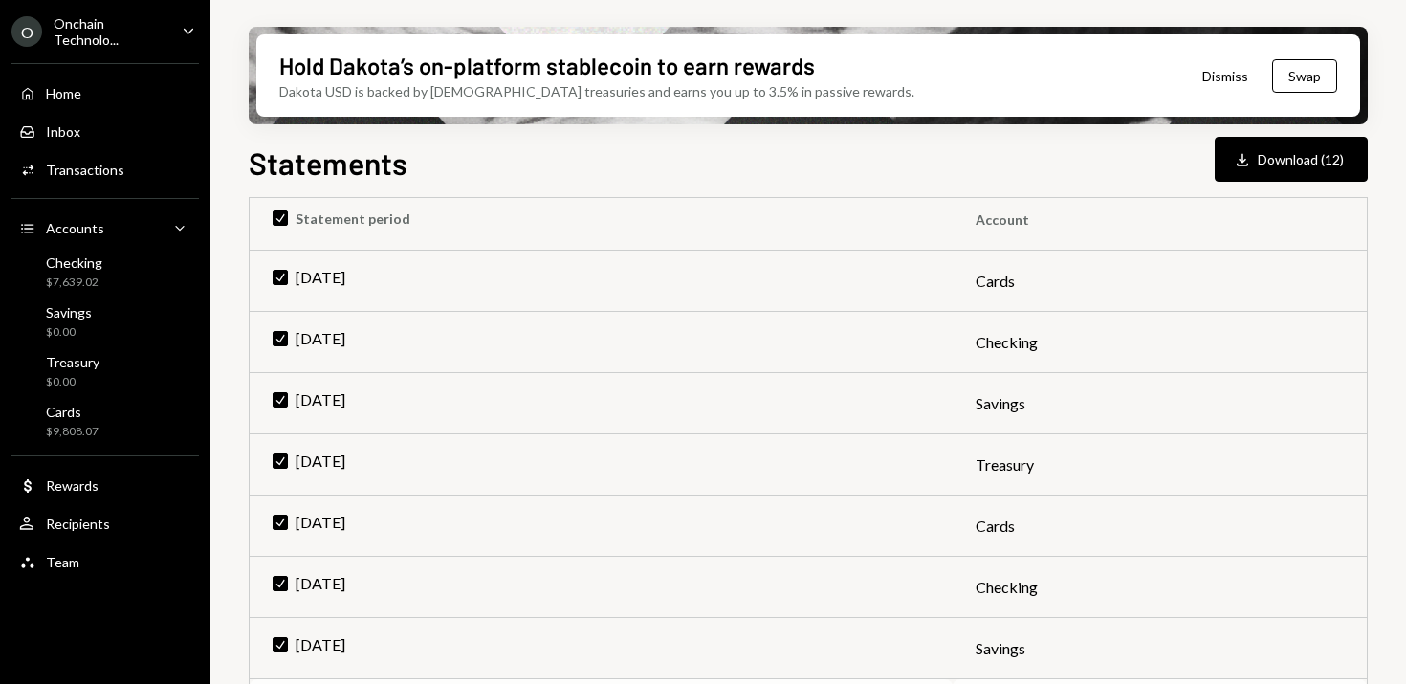
scroll to position [0, 0]
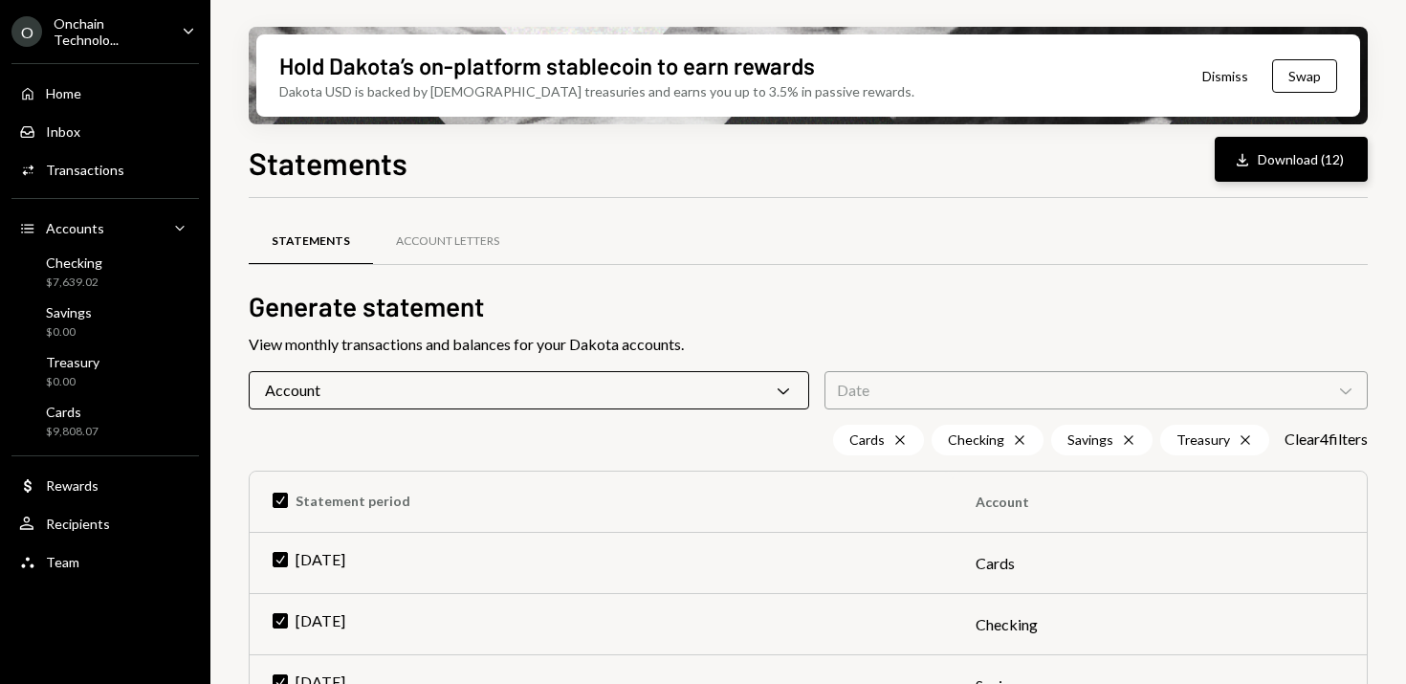
click at [1306, 160] on button "Download Download (12)" at bounding box center [1291, 159] width 153 height 45
